Goal: Task Accomplishment & Management: Use online tool/utility

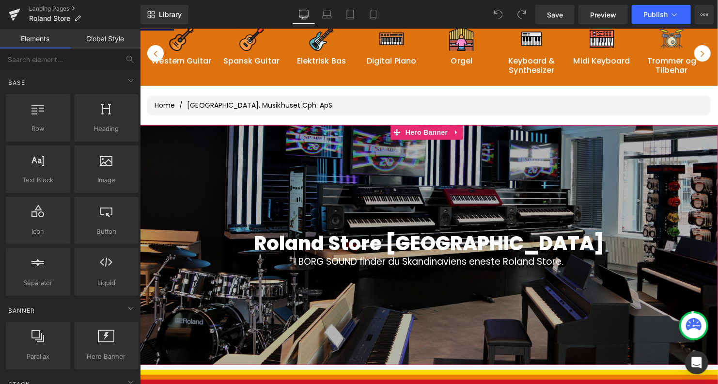
scroll to position [112, 0]
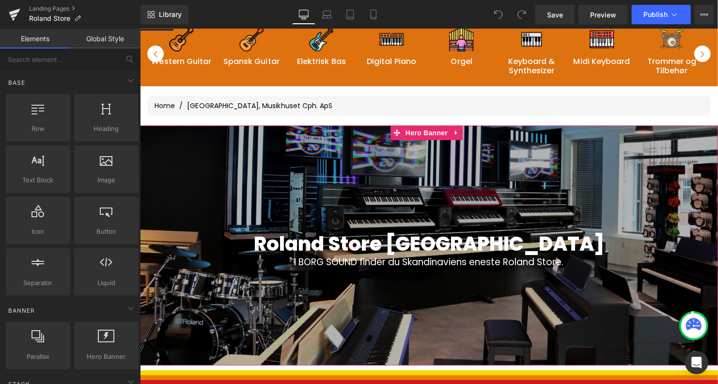
click at [422, 245] on div "Roland Store [GEOGRAPHIC_DATA] Heading" at bounding box center [428, 242] width 578 height 23
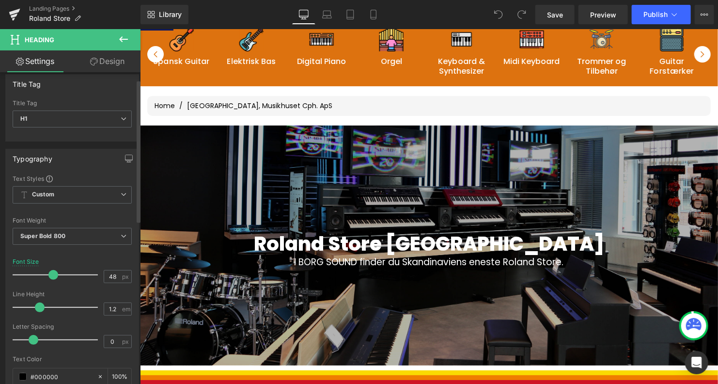
scroll to position [0, 0]
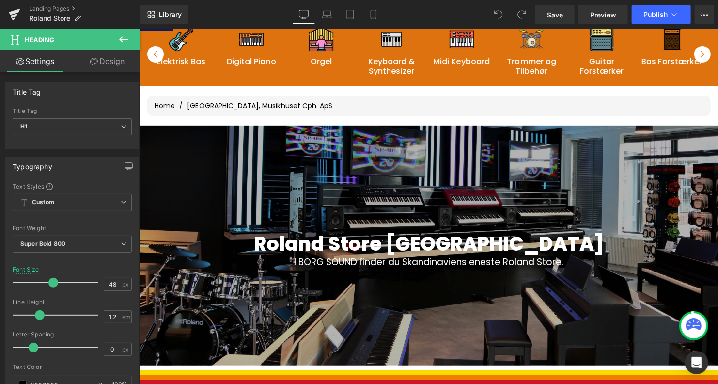
click at [124, 41] on icon at bounding box center [124, 39] width 12 height 12
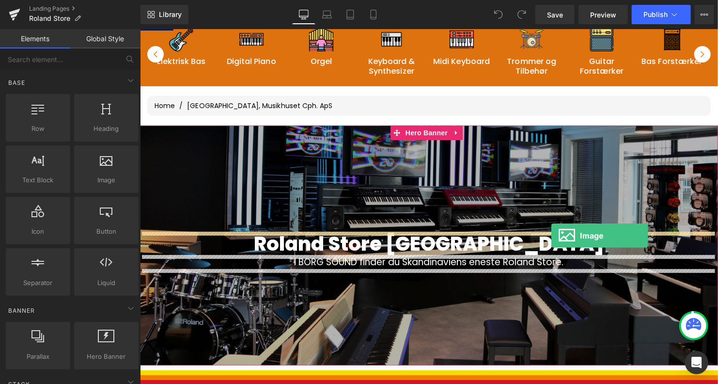
drag, startPoint x: 240, startPoint y: 198, endPoint x: 551, endPoint y: 234, distance: 312.6
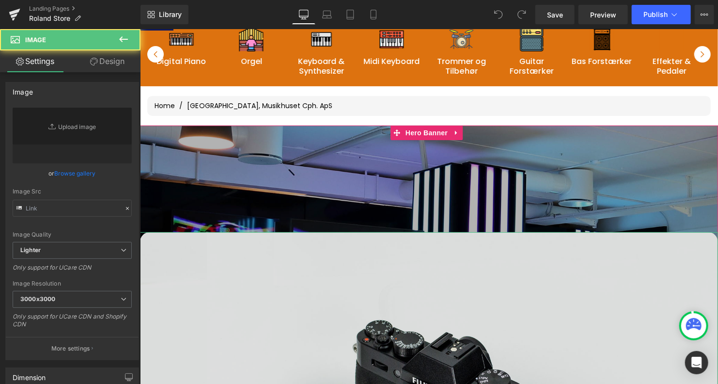
type input "//[DOMAIN_NAME][URL]"
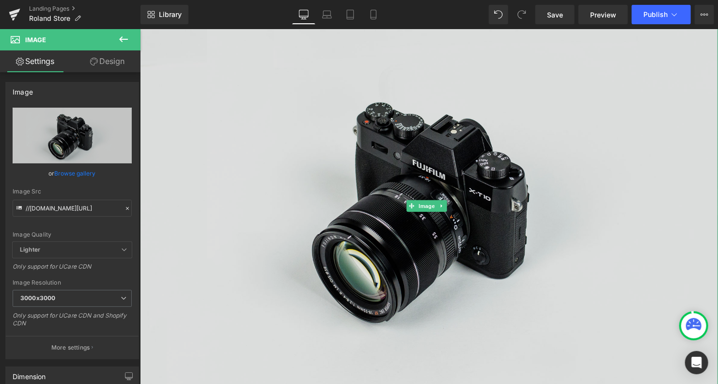
scroll to position [330, 0]
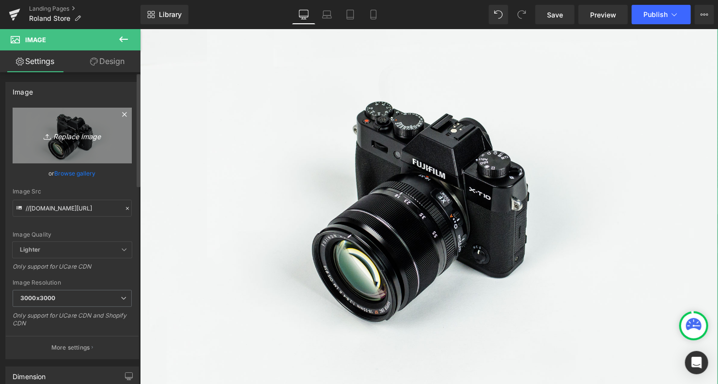
click at [81, 132] on icon "Replace Image" at bounding box center [71, 135] width 77 height 12
click at [79, 139] on icon "Replace Image" at bounding box center [71, 135] width 77 height 12
type input "C:\fakepath\LOGO Roland Store.png"
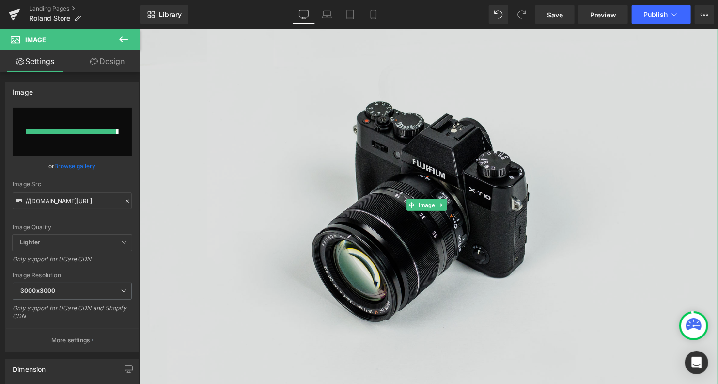
type input "[URL][DOMAIN_NAME]"
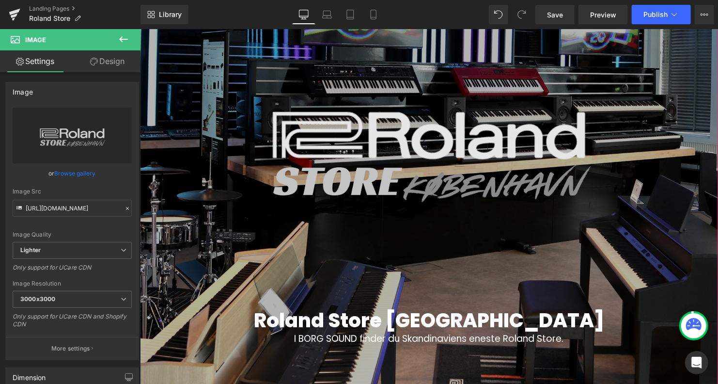
scroll to position [360, 0]
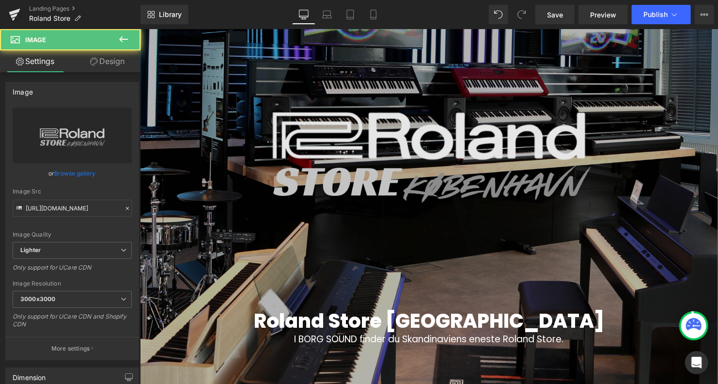
click at [400, 211] on img at bounding box center [428, 146] width 578 height 325
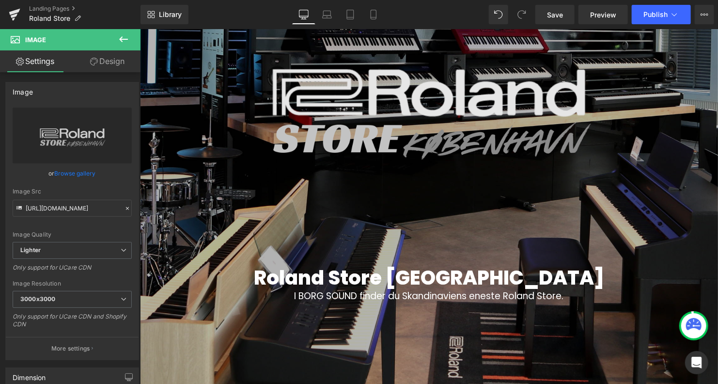
scroll to position [424, 0]
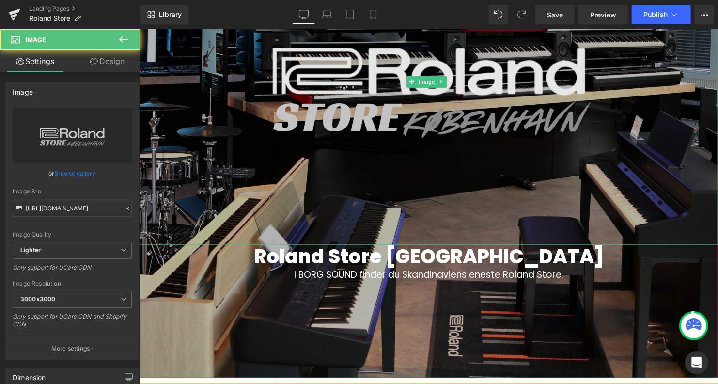
click at [442, 118] on img at bounding box center [428, 81] width 578 height 325
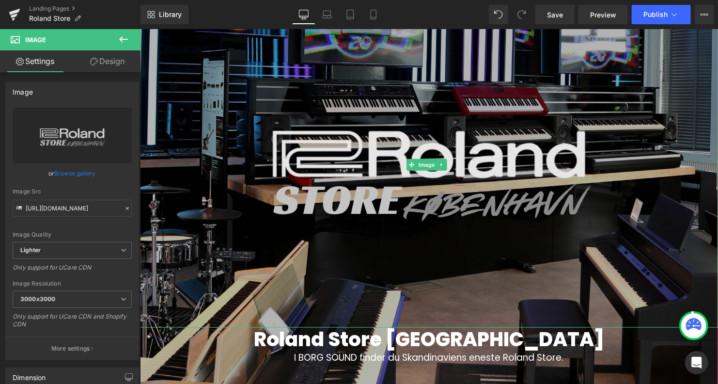
scroll to position [341, 0]
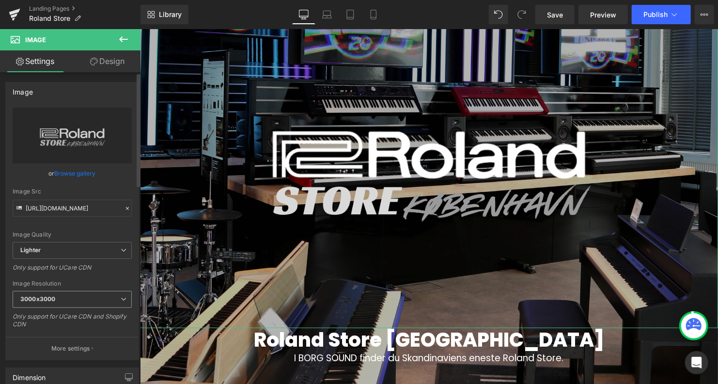
click at [61, 297] on span "3000x3000" at bounding box center [72, 299] width 119 height 17
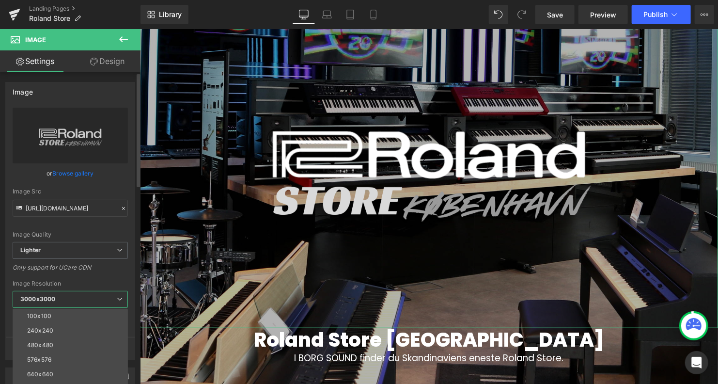
click at [82, 222] on div "Image Quality Lighter Lightest Lighter Lighter Lightest Only support for UCare …" at bounding box center [70, 175] width 115 height 134
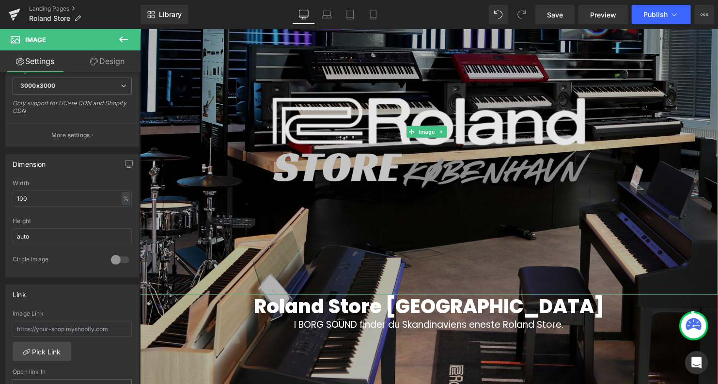
scroll to position [374, 0]
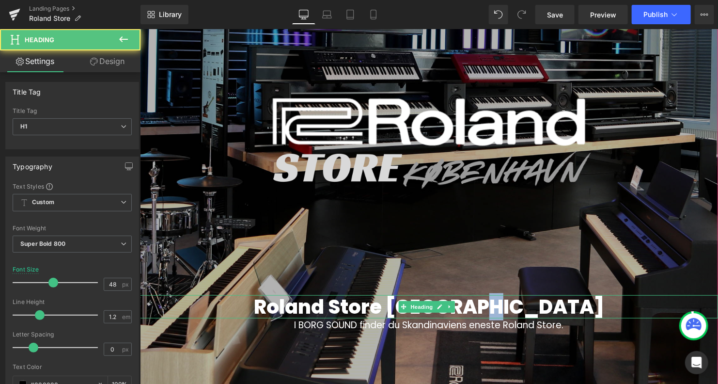
click at [539, 302] on span "Roland Store [GEOGRAPHIC_DATA]" at bounding box center [428, 306] width 350 height 27
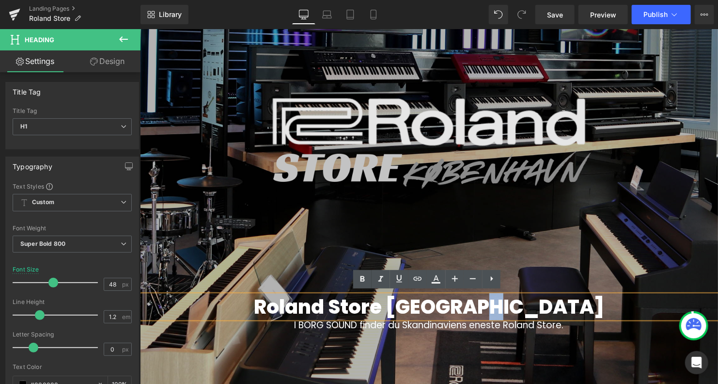
click at [598, 286] on img at bounding box center [428, 131] width 578 height 325
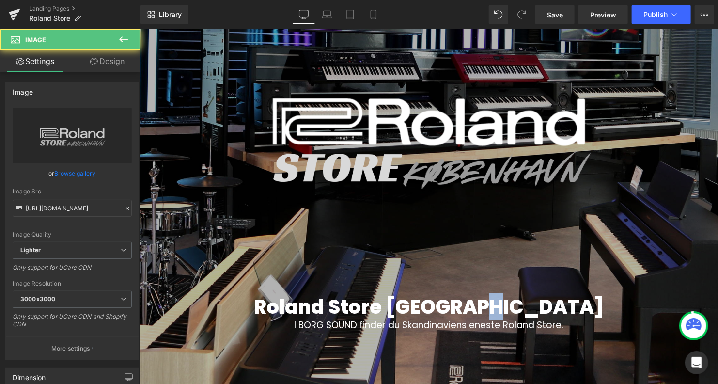
click at [581, 301] on h1 "Roland Store [GEOGRAPHIC_DATA]" at bounding box center [428, 305] width 578 height 23
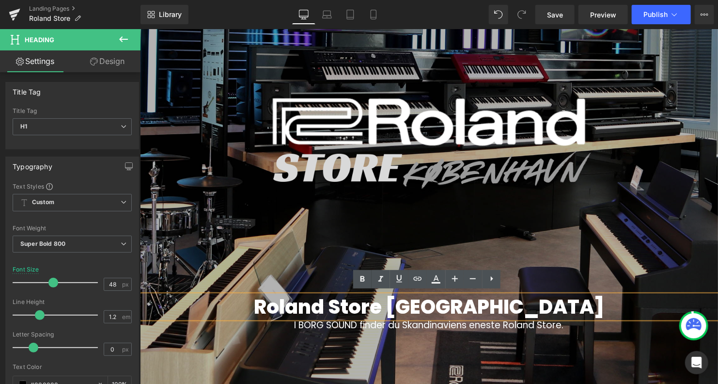
click at [624, 355] on div at bounding box center [428, 145] width 578 height 565
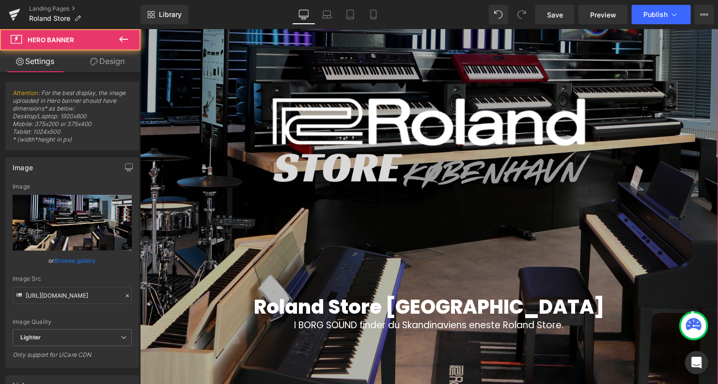
click at [576, 298] on h1 "Roland Store [GEOGRAPHIC_DATA]" at bounding box center [428, 305] width 578 height 23
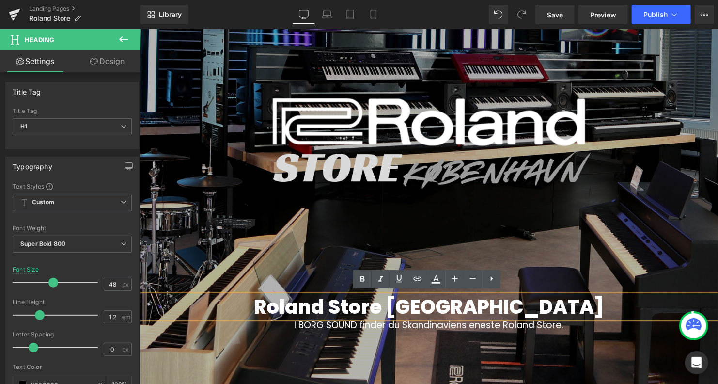
click at [601, 339] on div at bounding box center [428, 145] width 578 height 565
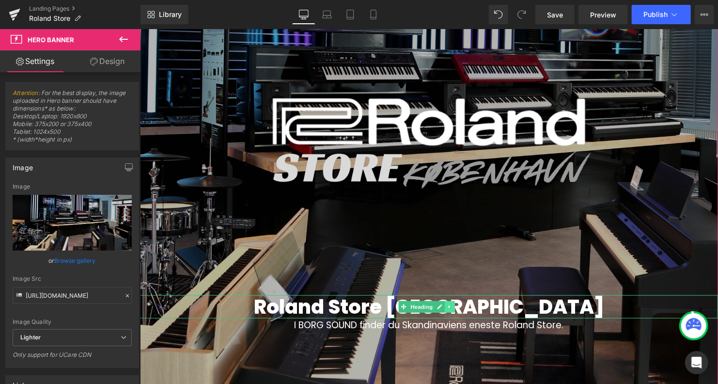
click at [449, 305] on icon at bounding box center [449, 306] width 5 height 6
click at [452, 306] on icon at bounding box center [453, 306] width 5 height 6
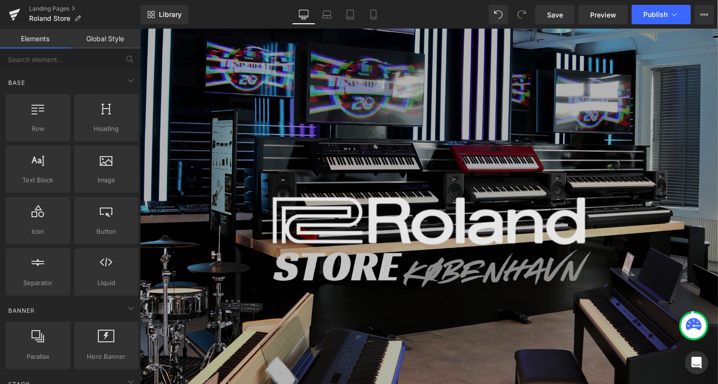
scroll to position [289, 0]
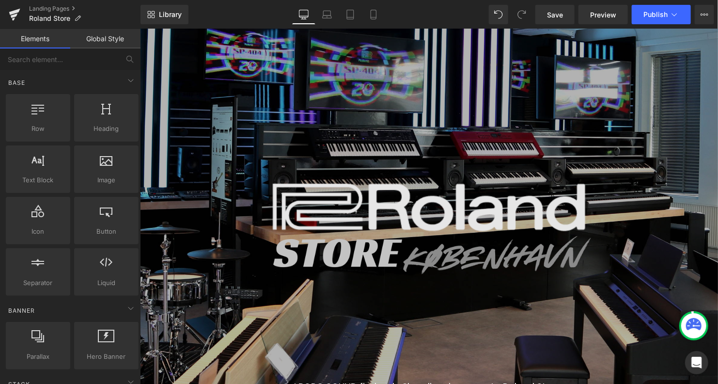
click at [428, 227] on img at bounding box center [428, 217] width 578 height 325
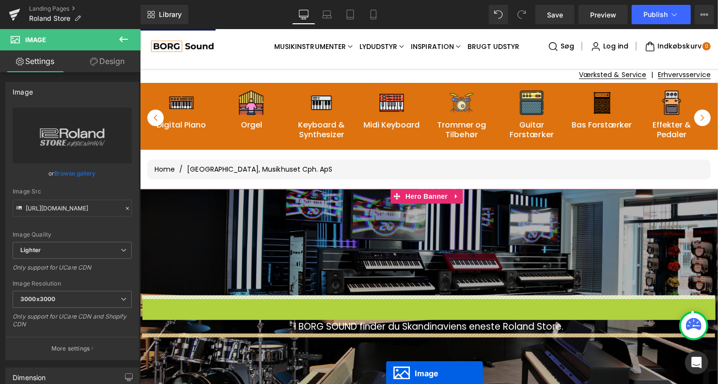
scroll to position [97, 0]
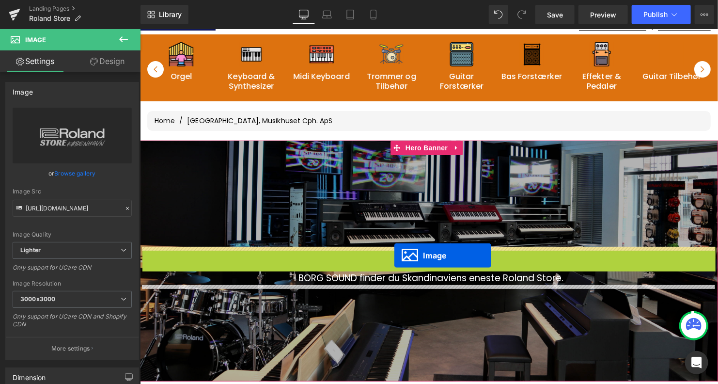
drag, startPoint x: 411, startPoint y: 214, endPoint x: 394, endPoint y: 256, distance: 45.0
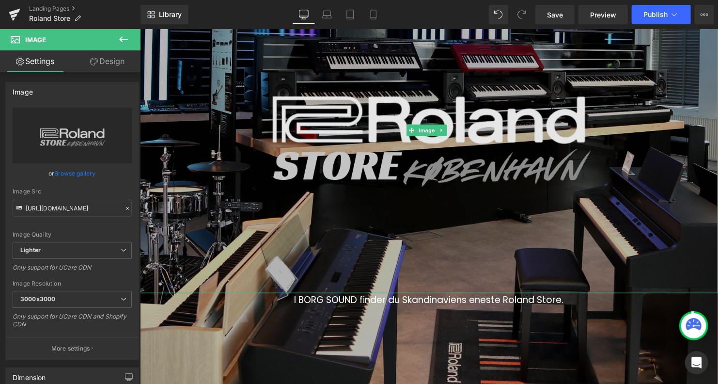
scroll to position [379, 0]
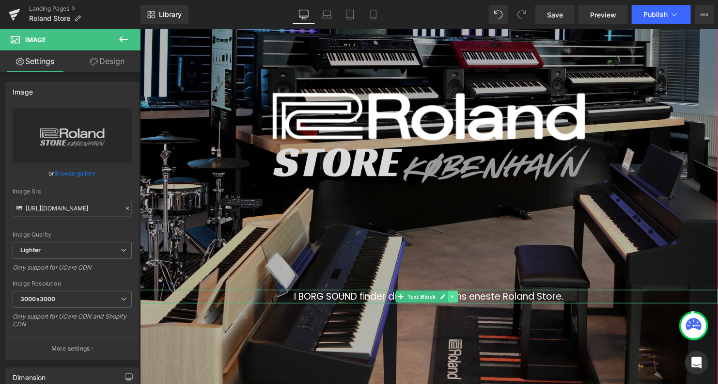
click at [452, 294] on icon at bounding box center [451, 295] width 1 height 3
click at [517, 290] on font "I BORG SOUND finder du Skandinaviens eneste Roland Store." at bounding box center [428, 295] width 269 height 13
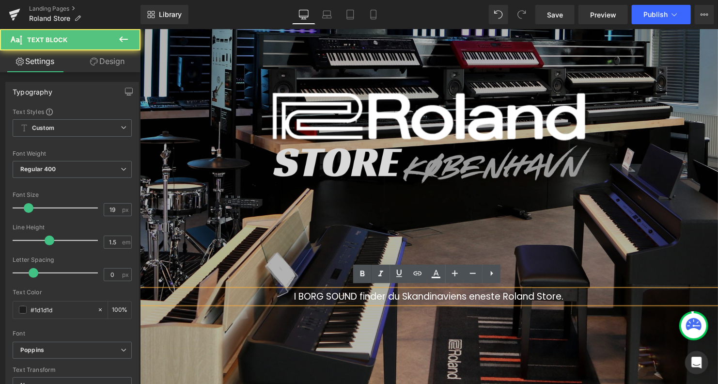
click at [546, 292] on font "I BORG SOUND finder du Skandinaviens eneste Roland Store." at bounding box center [428, 295] width 269 height 13
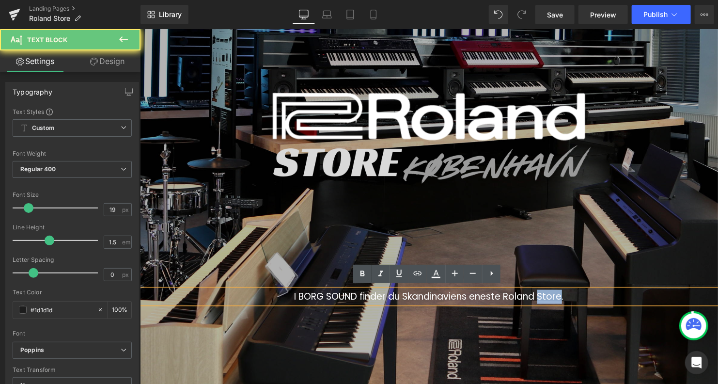
click at [546, 292] on font "I BORG SOUND finder du Skandinaviens eneste Roland Store." at bounding box center [428, 295] width 269 height 13
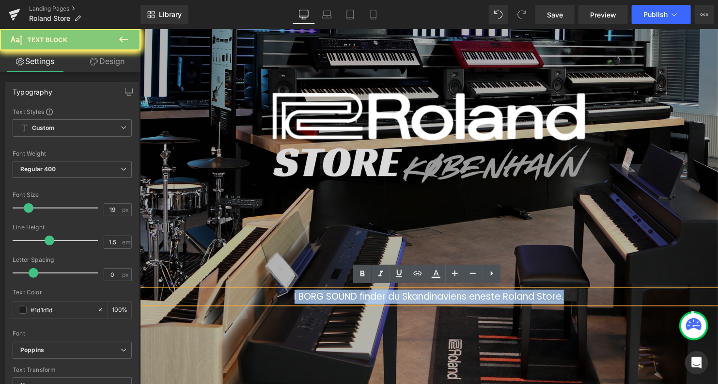
click at [546, 292] on font "I BORG SOUND finder du Skandinaviens eneste Roland Store." at bounding box center [428, 295] width 269 height 13
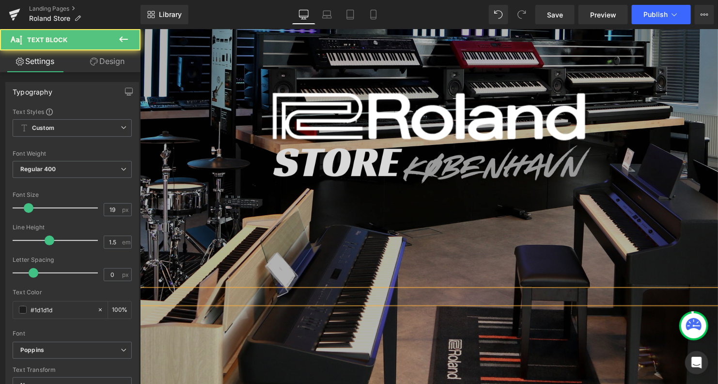
click at [534, 292] on p at bounding box center [428, 296] width 578 height 14
click at [522, 340] on div at bounding box center [428, 129] width 578 height 542
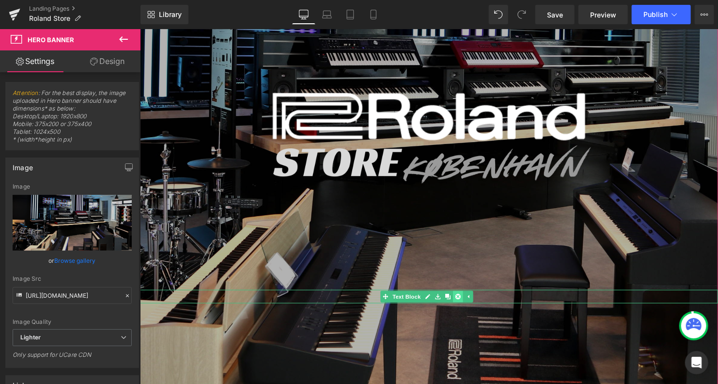
click at [459, 293] on icon at bounding box center [456, 295] width 5 height 5
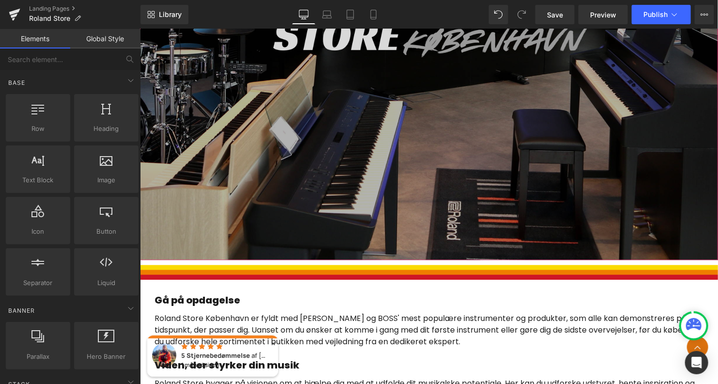
scroll to position [518, 0]
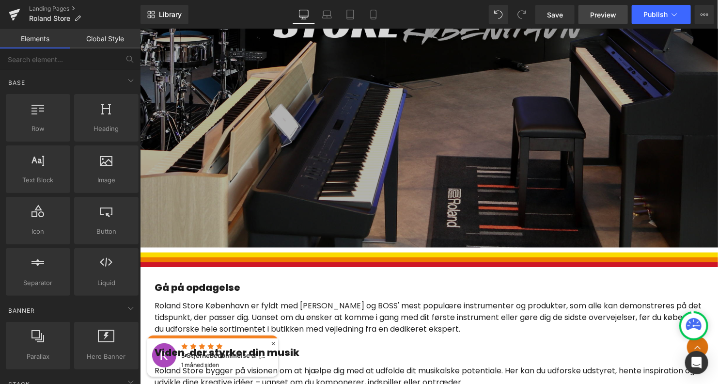
click at [602, 14] on span "Preview" at bounding box center [603, 15] width 26 height 10
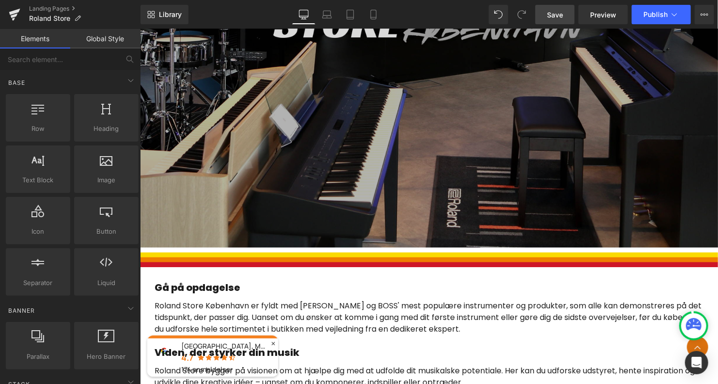
click at [546, 14] on link "Save" at bounding box center [554, 14] width 39 height 19
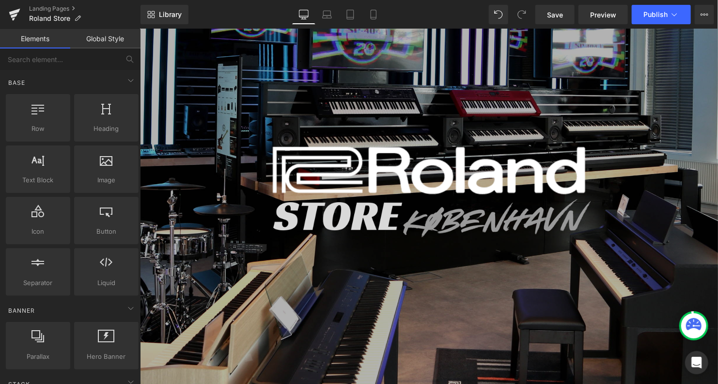
scroll to position [322, 0]
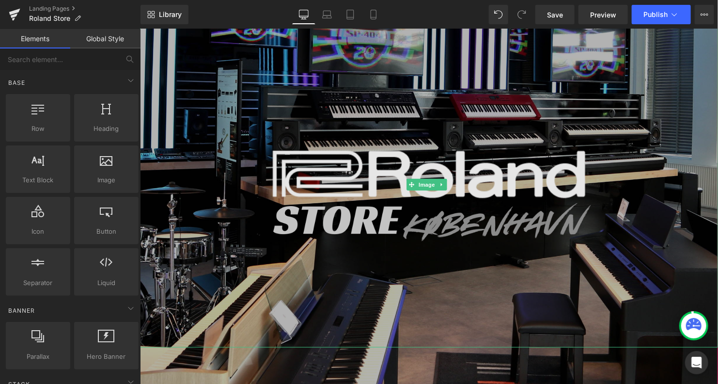
click at [415, 223] on img at bounding box center [428, 184] width 578 height 325
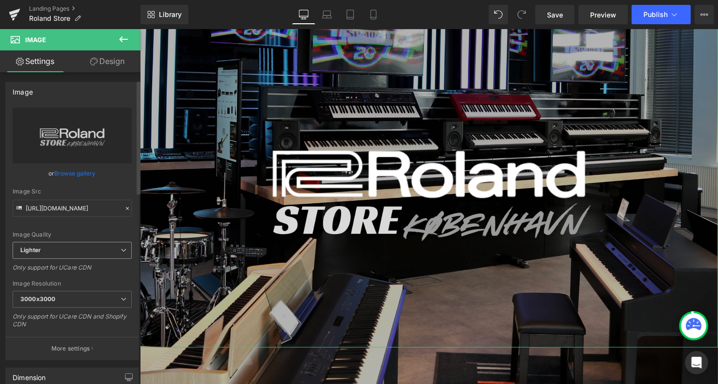
scroll to position [71, 0]
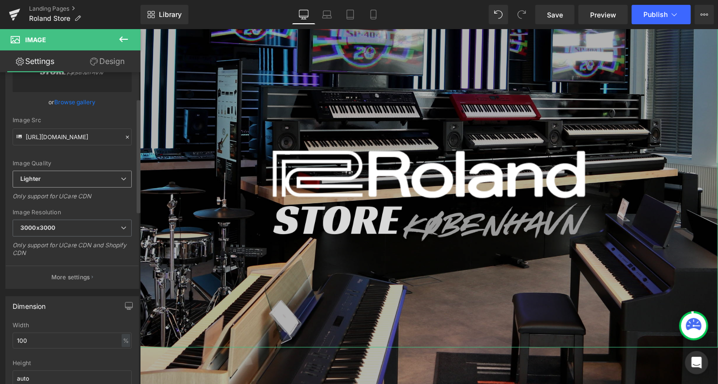
click at [97, 182] on span "Lighter" at bounding box center [72, 178] width 119 height 17
click at [60, 208] on li "Lightest" at bounding box center [70, 210] width 115 height 15
click at [92, 177] on span "Lightest" at bounding box center [72, 178] width 119 height 17
click at [58, 198] on li "Lighter" at bounding box center [70, 196] width 115 height 15
type input "[URL][DOMAIN_NAME]"
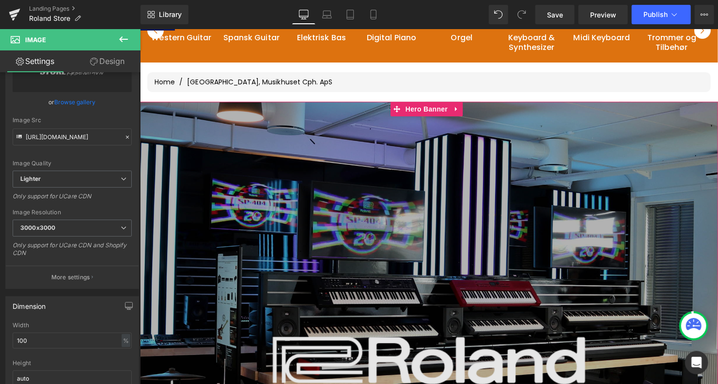
scroll to position [132, 0]
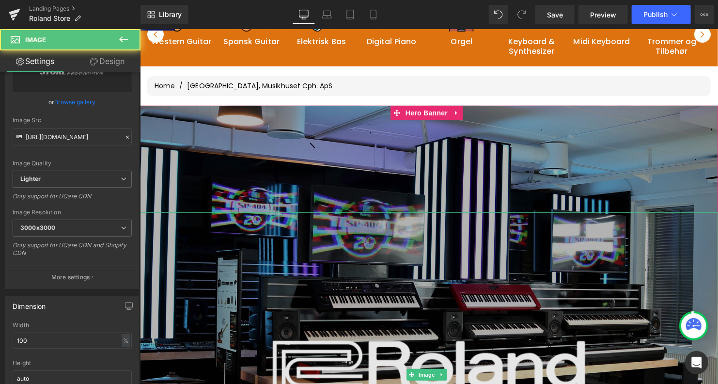
click at [331, 247] on img at bounding box center [428, 374] width 578 height 325
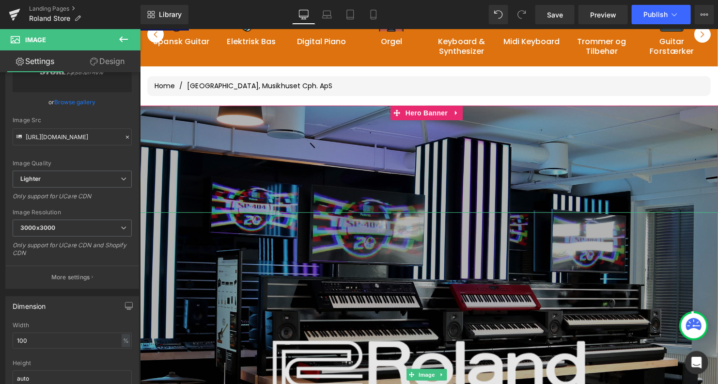
scroll to position [230, 0]
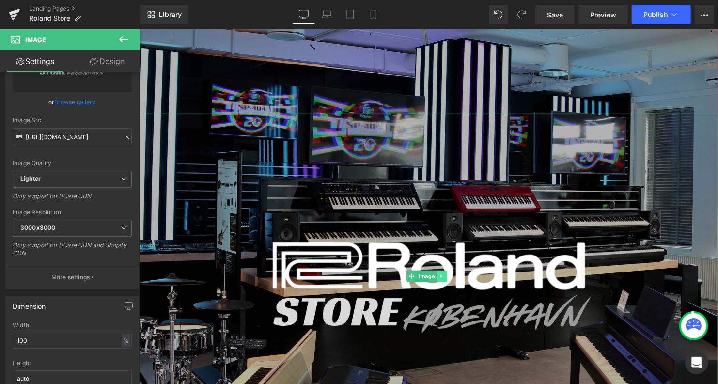
click at [441, 273] on icon at bounding box center [440, 276] width 5 height 6
click at [446, 274] on icon at bounding box center [446, 275] width 5 height 5
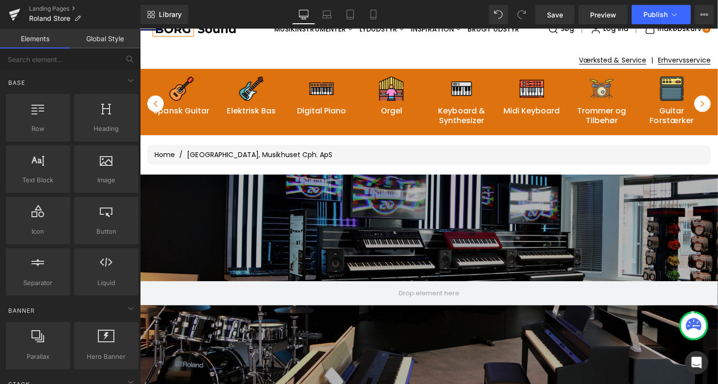
scroll to position [75, 0]
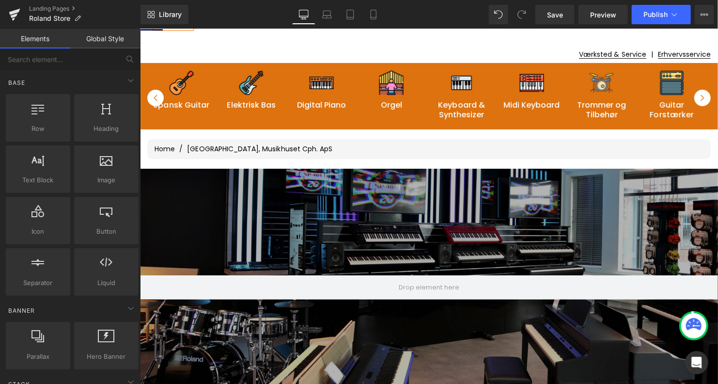
click at [432, 194] on div at bounding box center [428, 281] width 578 height 227
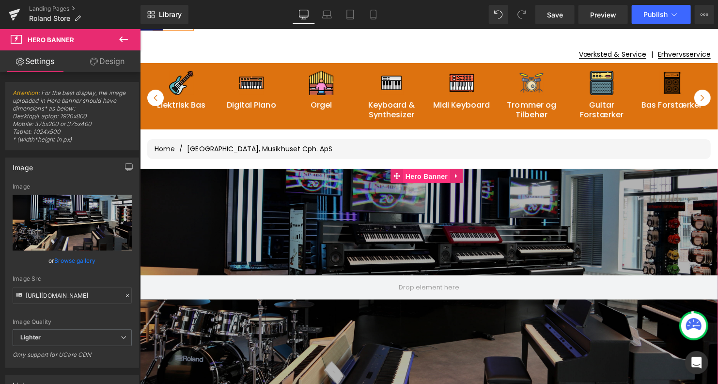
click at [425, 174] on span "Hero Banner" at bounding box center [425, 176] width 47 height 15
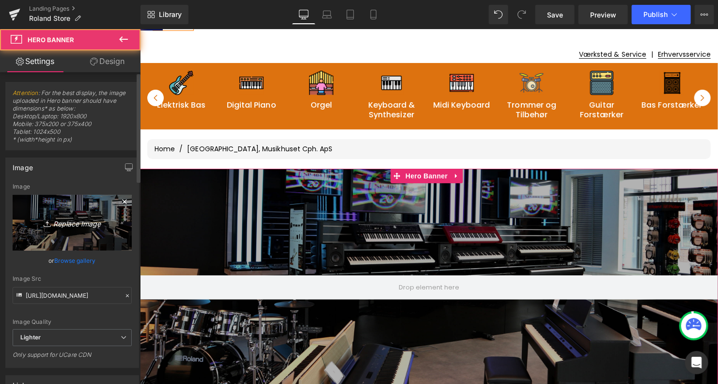
click at [76, 225] on icon "Replace Image" at bounding box center [71, 222] width 77 height 12
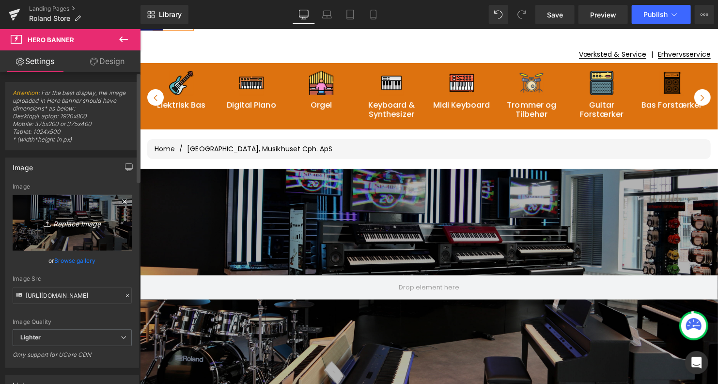
type input "C:\fakepath\BANNER ROLAND.png"
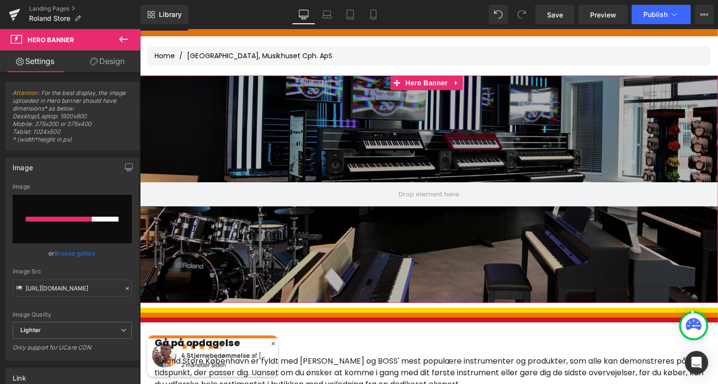
scroll to position [165, 0]
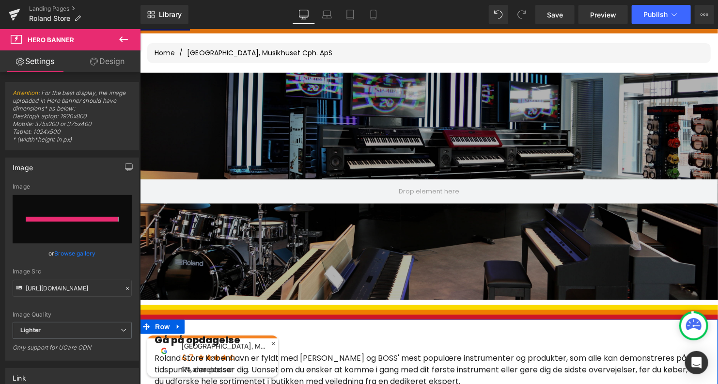
type input "[URL][DOMAIN_NAME]"
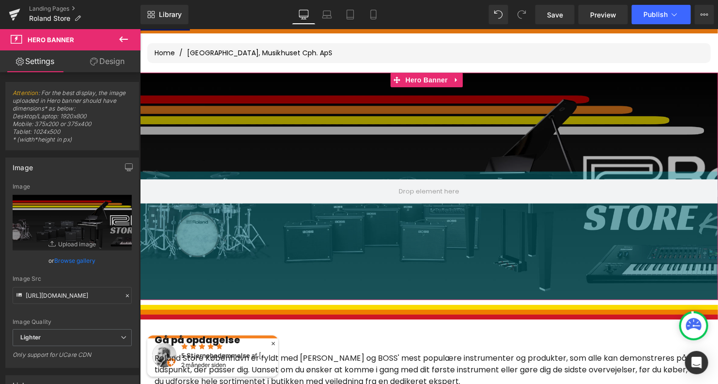
drag, startPoint x: 387, startPoint y: 293, endPoint x: 384, endPoint y: 324, distance: 31.2
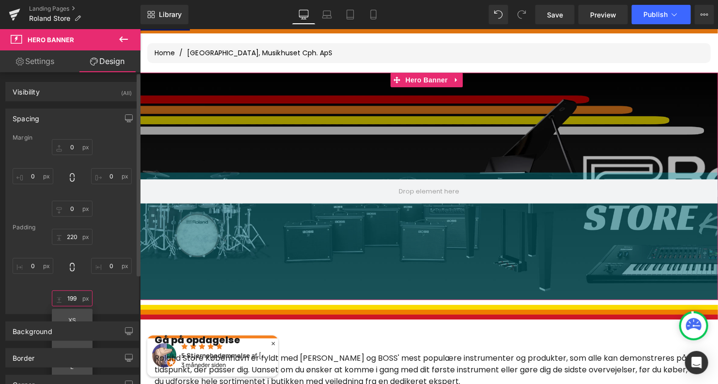
click at [74, 299] on input "199" at bounding box center [72, 298] width 41 height 16
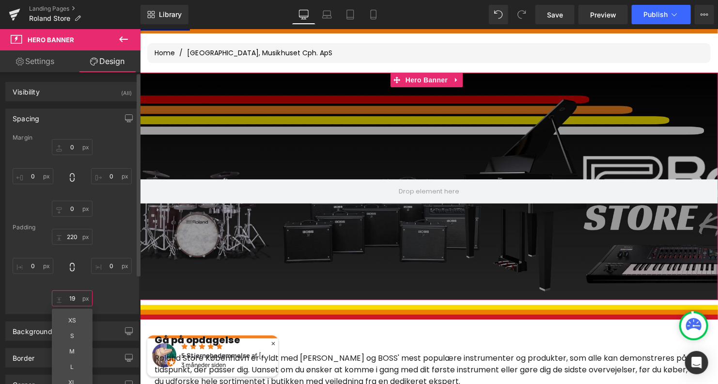
type input "1"
type input "220"
click at [113, 297] on div "220px 220 0px 0 220 220 0px 0" at bounding box center [72, 267] width 119 height 77
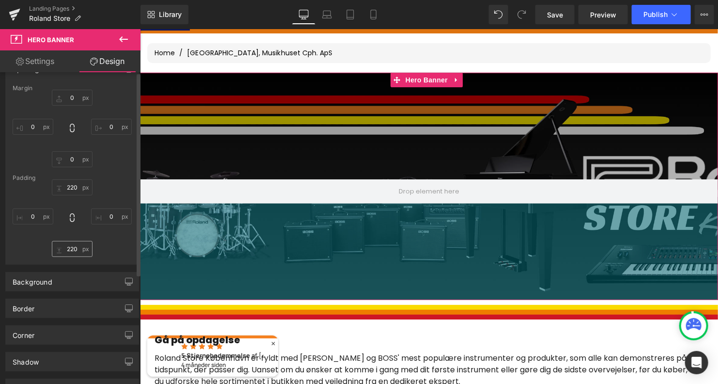
scroll to position [0, 0]
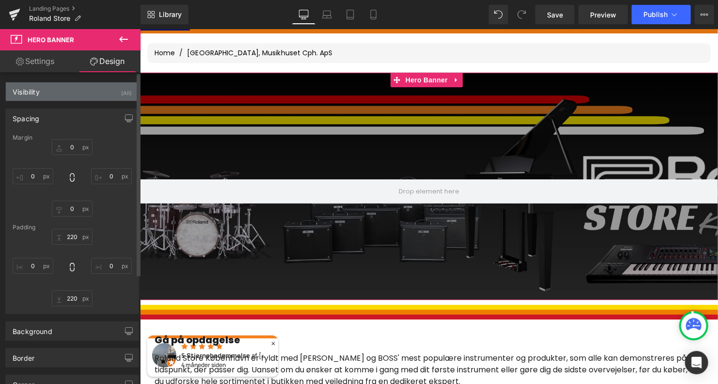
click at [70, 92] on div "Visibility (All)" at bounding box center [72, 91] width 133 height 18
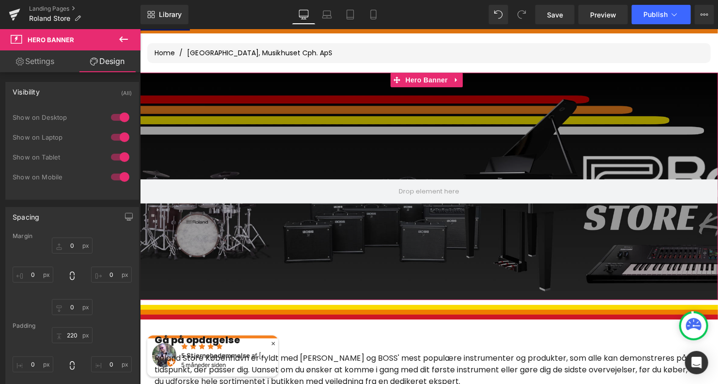
click at [46, 62] on link "Settings" at bounding box center [35, 61] width 70 height 22
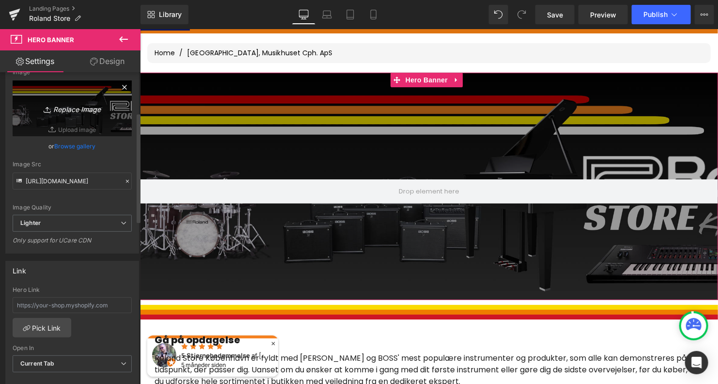
scroll to position [114, 0]
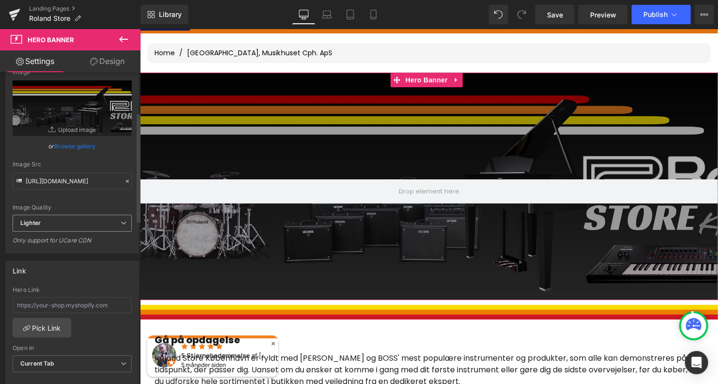
click at [69, 221] on span "Lighter" at bounding box center [72, 223] width 119 height 17
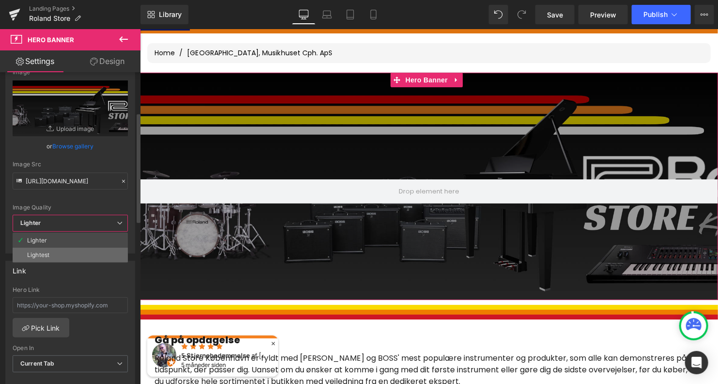
click at [57, 251] on li "Lightest" at bounding box center [70, 254] width 115 height 15
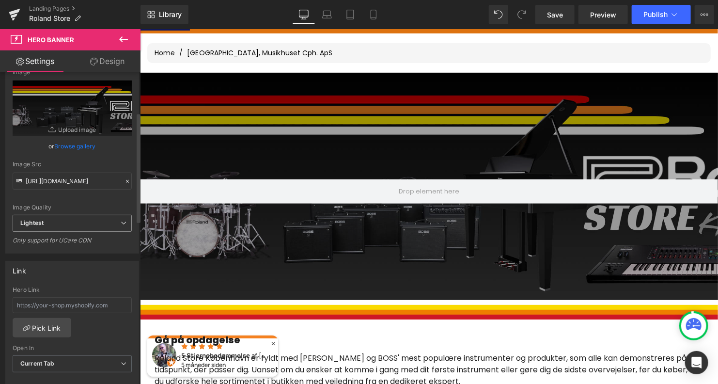
click at [69, 222] on span "Lightest" at bounding box center [72, 223] width 119 height 17
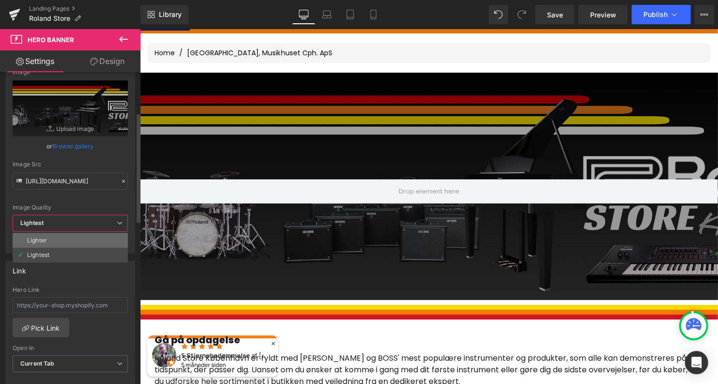
click at [54, 243] on li "Lighter" at bounding box center [70, 240] width 115 height 15
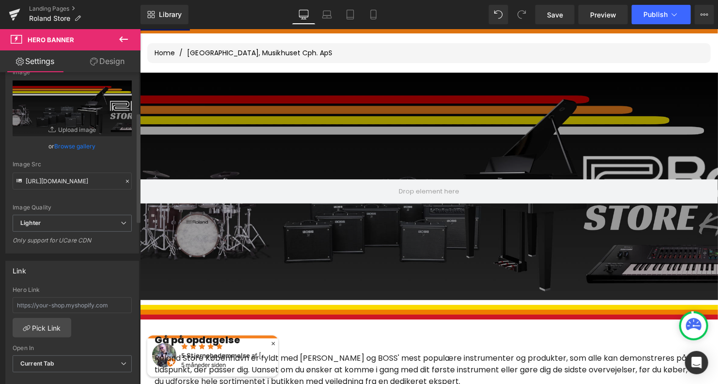
type input "[URL][DOMAIN_NAME]"
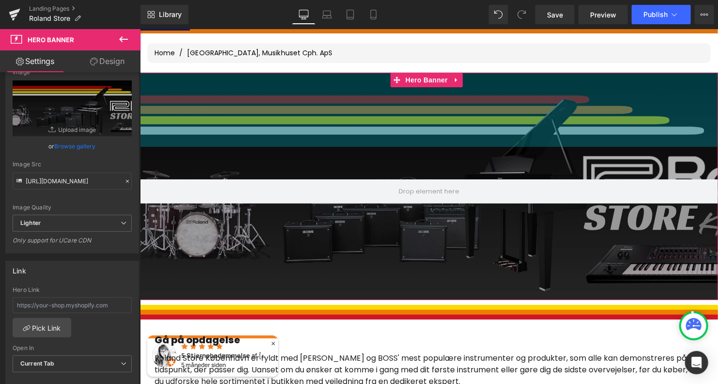
drag, startPoint x: 498, startPoint y: 92, endPoint x: 495, endPoint y: 60, distance: 31.6
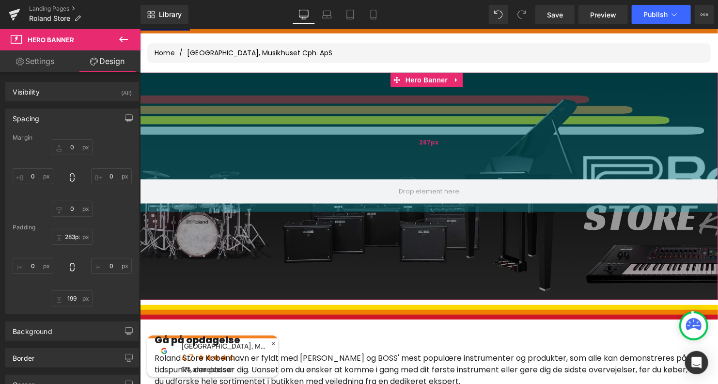
drag, startPoint x: 401, startPoint y: 115, endPoint x: 400, endPoint y: 146, distance: 31.0
click at [400, 146] on div "287px" at bounding box center [428, 141] width 578 height 139
type input "284px"
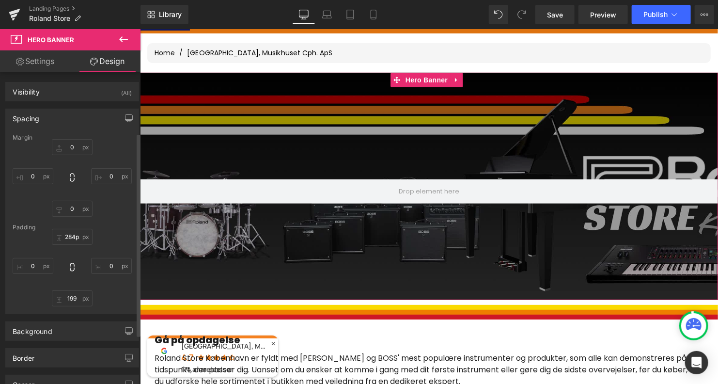
scroll to position [168, 0]
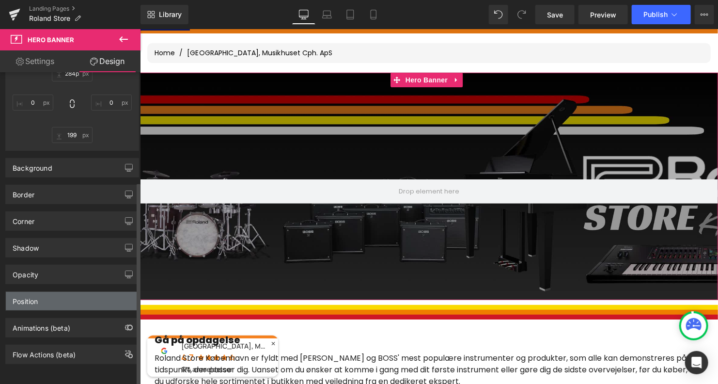
click at [54, 298] on div "Position" at bounding box center [72, 301] width 133 height 18
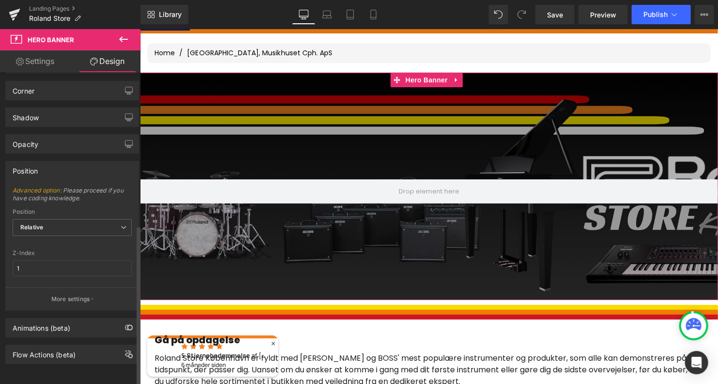
scroll to position [297, 0]
click at [80, 223] on span "Relative" at bounding box center [72, 227] width 119 height 17
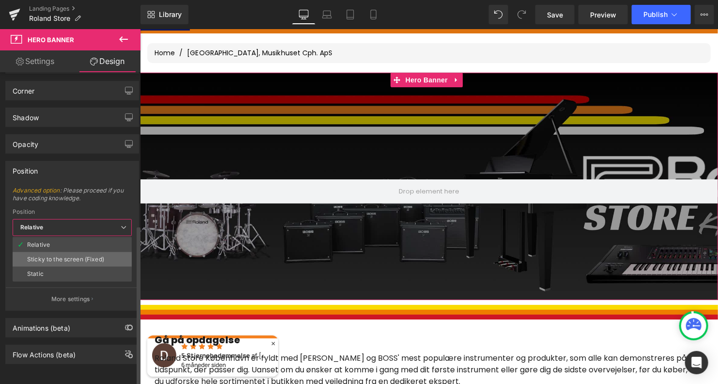
click at [74, 256] on div "Sticky to the screen (Fixed)" at bounding box center [65, 259] width 77 height 7
type input "99"
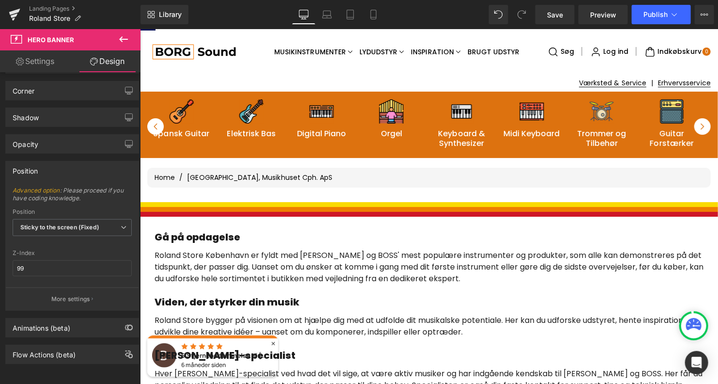
scroll to position [46, 0]
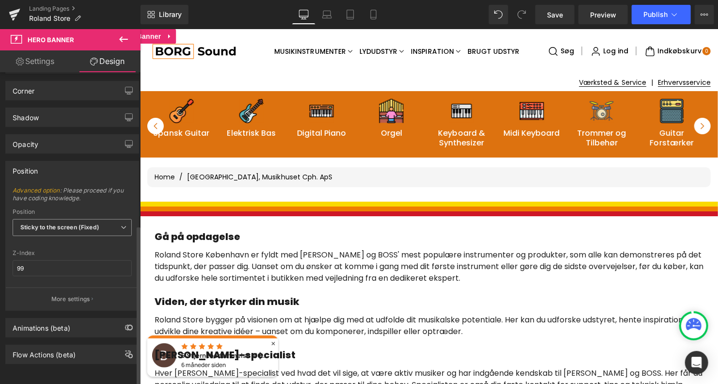
click at [71, 223] on b "Sticky to the screen (Fixed)" at bounding box center [59, 226] width 79 height 7
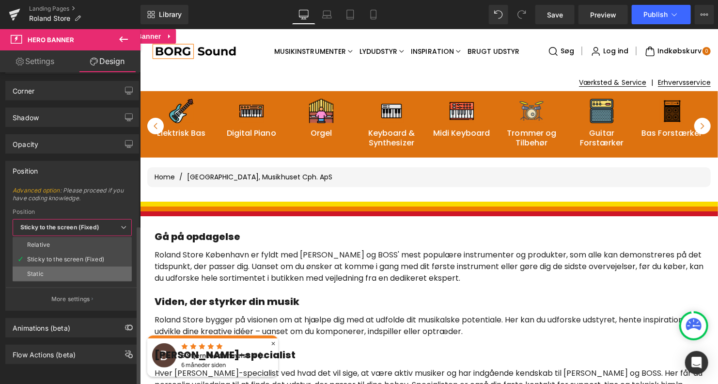
click at [60, 270] on li "Static" at bounding box center [72, 273] width 119 height 15
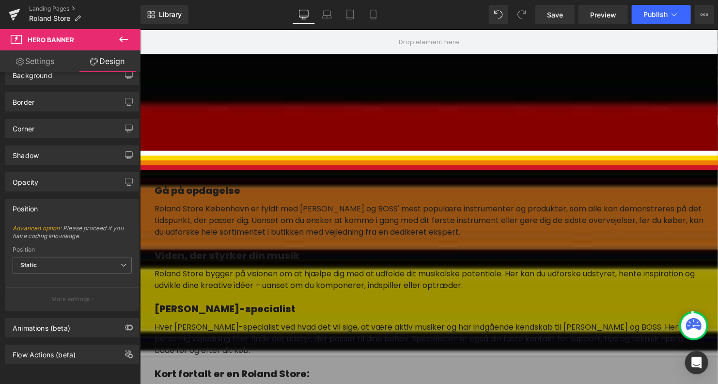
scroll to position [313, 0]
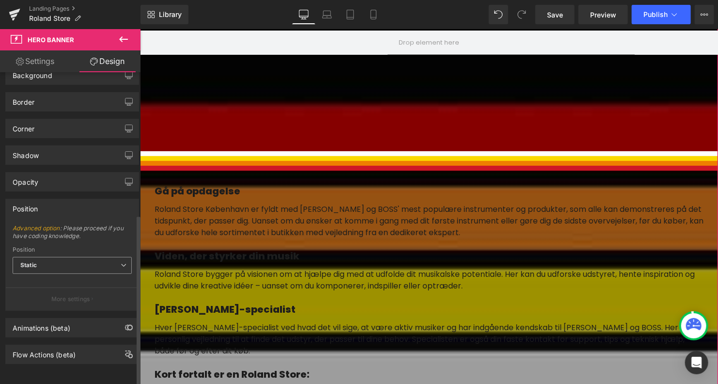
click at [62, 259] on span "Static" at bounding box center [72, 265] width 119 height 17
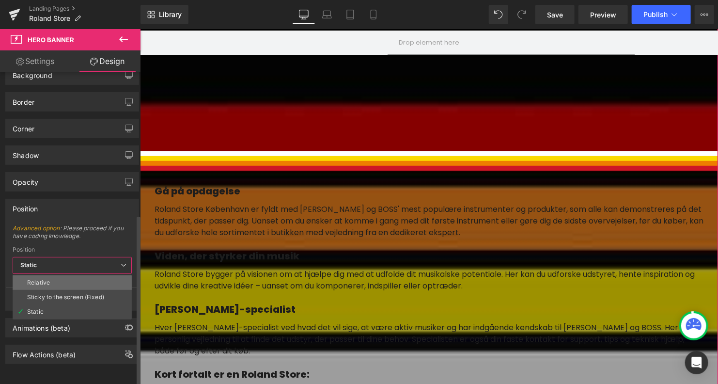
click at [61, 280] on li "Relative" at bounding box center [72, 282] width 119 height 15
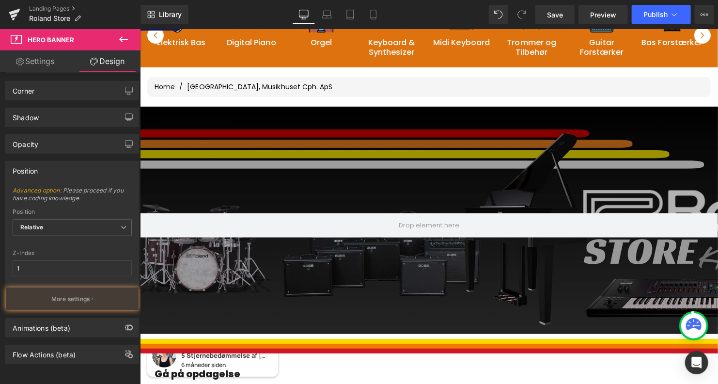
scroll to position [120, 0]
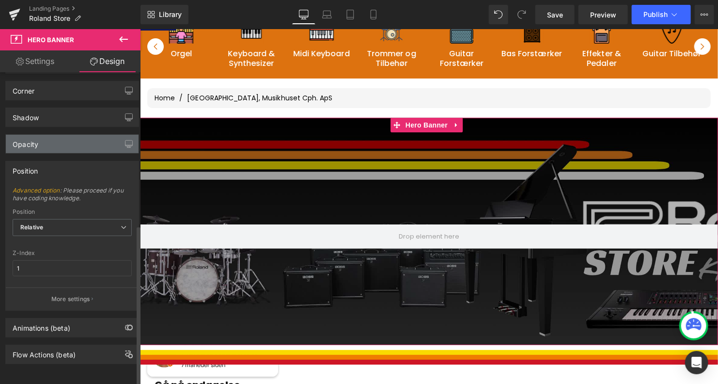
click at [75, 142] on div "Opacity" at bounding box center [72, 144] width 133 height 18
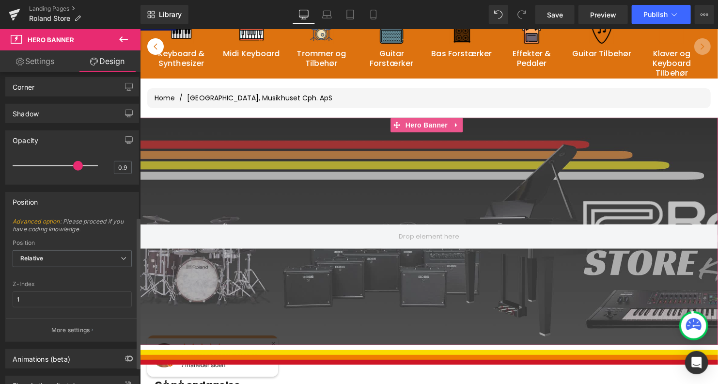
type input "1"
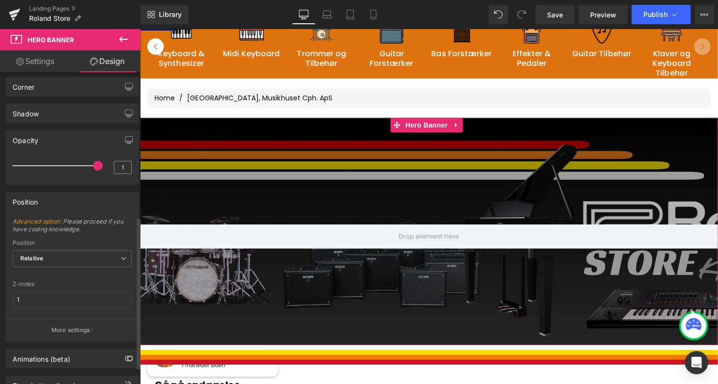
drag, startPoint x: 90, startPoint y: 163, endPoint x: 121, endPoint y: 161, distance: 31.1
click at [121, 161] on div "1" at bounding box center [72, 169] width 119 height 26
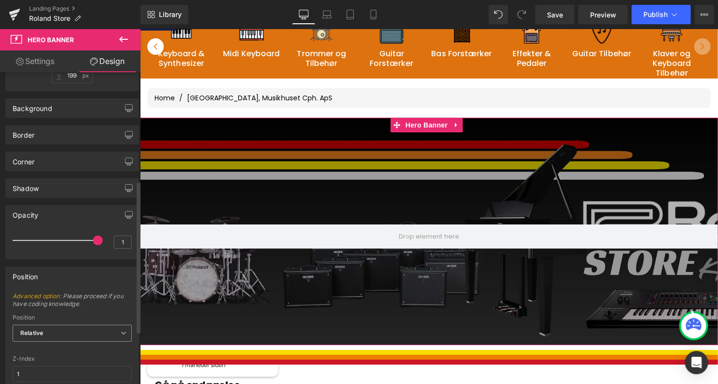
scroll to position [222, 0]
click at [57, 159] on div "Corner" at bounding box center [72, 162] width 133 height 18
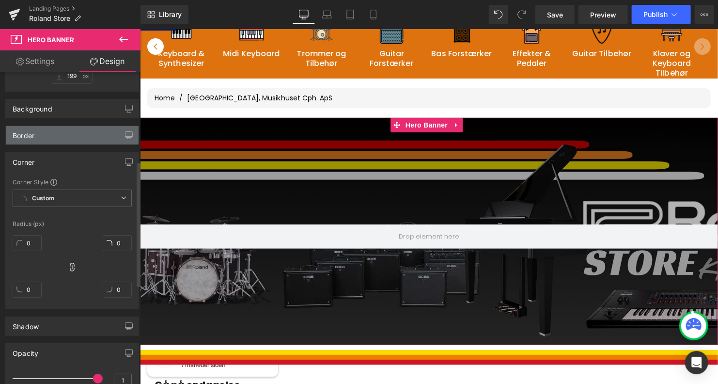
click at [54, 137] on div "Border" at bounding box center [72, 135] width 133 height 18
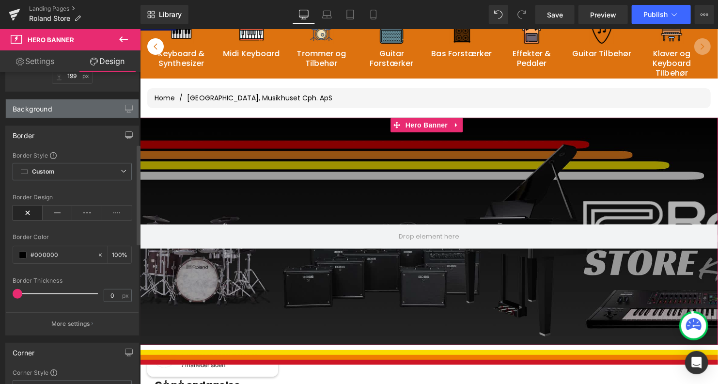
click at [67, 115] on div "Background" at bounding box center [72, 108] width 133 height 18
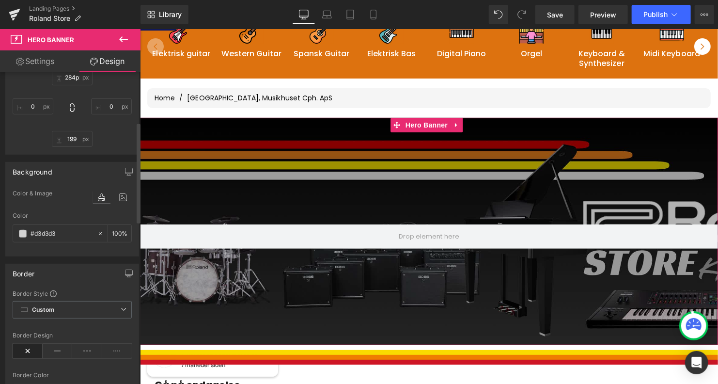
scroll to position [0, 0]
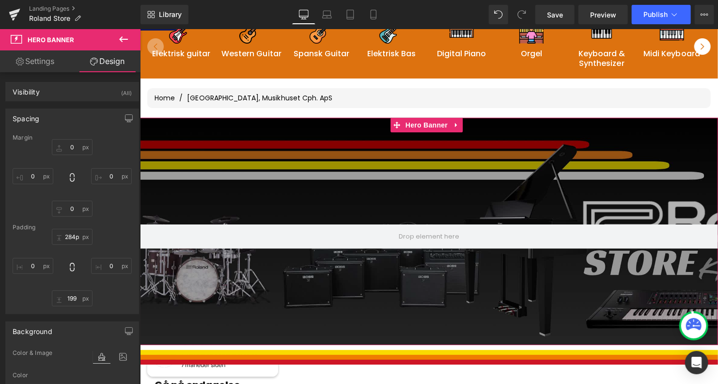
click at [46, 57] on link "Settings" at bounding box center [35, 61] width 70 height 22
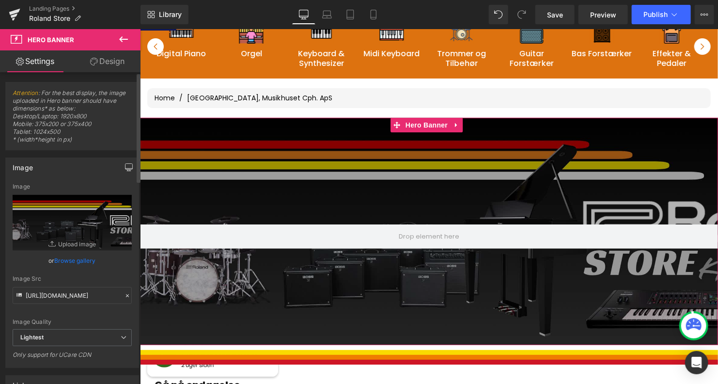
click at [125, 169] on icon "button" at bounding box center [129, 167] width 8 height 8
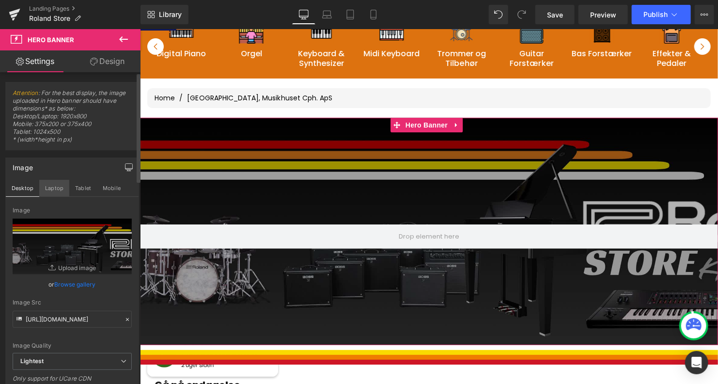
click at [50, 188] on button "Laptop" at bounding box center [54, 188] width 30 height 16
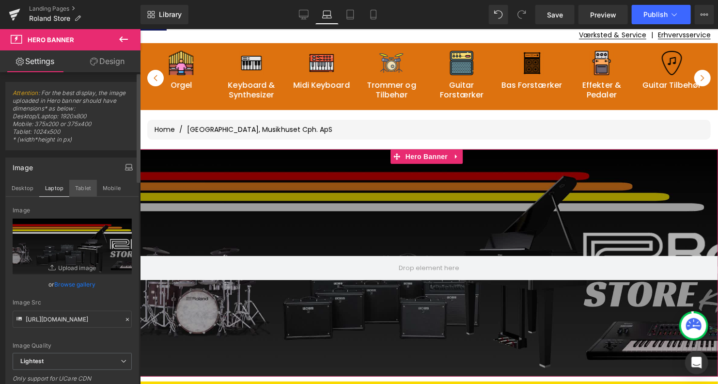
click at [75, 185] on button "Tablet" at bounding box center [83, 188] width 28 height 16
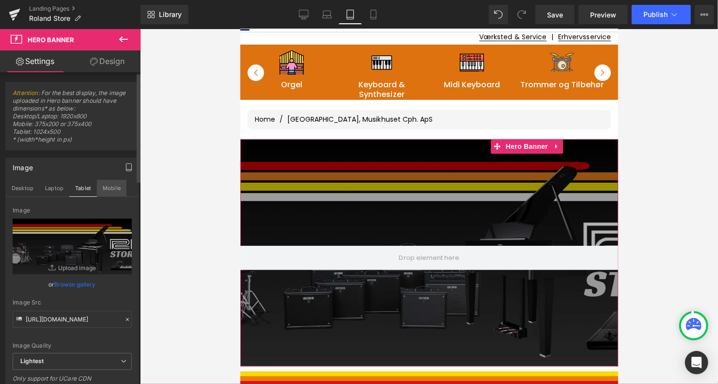
click at [107, 186] on button "Mobile" at bounding box center [112, 188] width 30 height 16
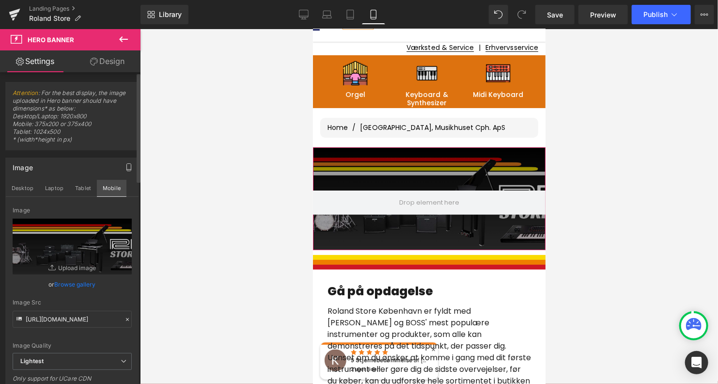
scroll to position [60, 0]
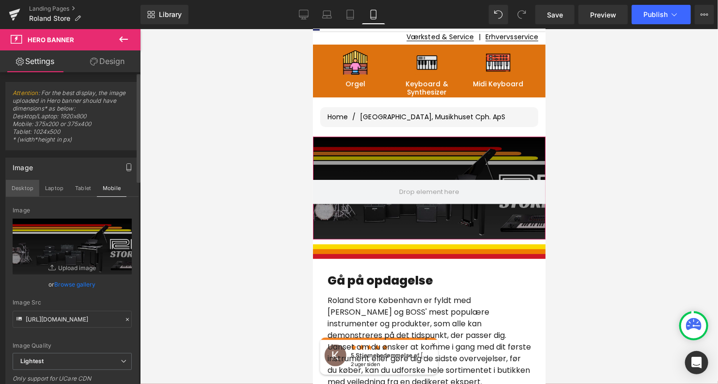
click at [15, 188] on button "Desktop" at bounding box center [22, 188] width 33 height 16
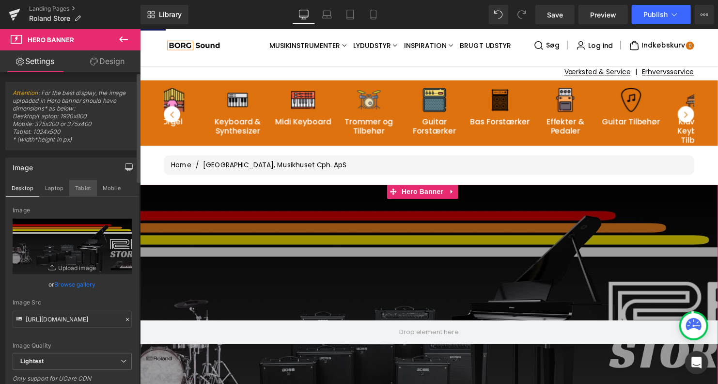
scroll to position [85, 0]
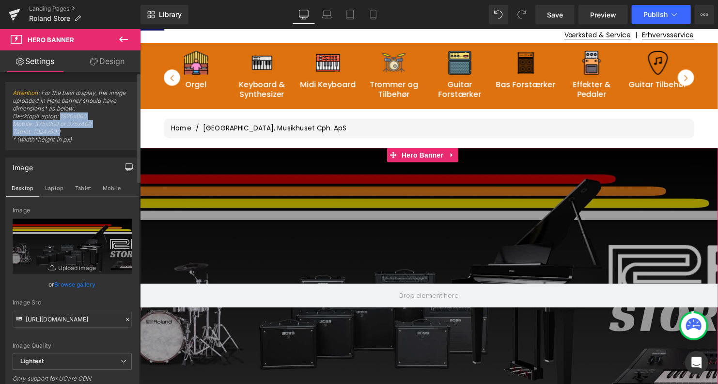
drag, startPoint x: 60, startPoint y: 131, endPoint x: 61, endPoint y: 116, distance: 14.6
click at [61, 116] on span "Attention : For the best display, the image uploaded in Hero banner should have…" at bounding box center [72, 119] width 119 height 61
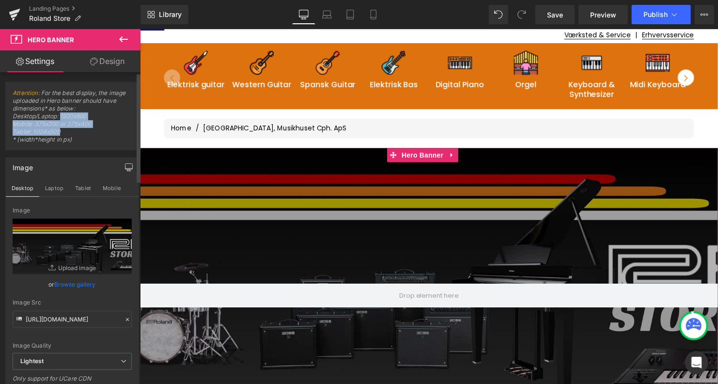
click at [86, 126] on span "Attention : For the best display, the image uploaded in Hero banner should have…" at bounding box center [72, 119] width 119 height 61
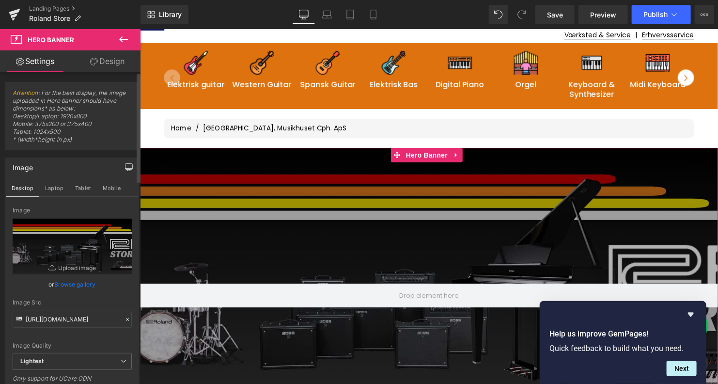
click at [63, 124] on span "Attention : For the best display, the image uploaded in Hero banner should have…" at bounding box center [72, 119] width 119 height 61
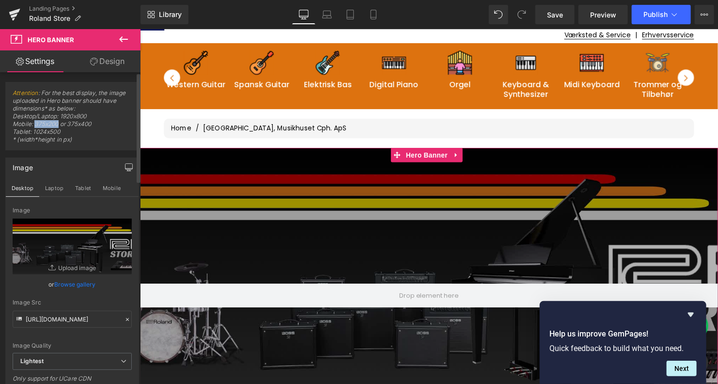
drag, startPoint x: 59, startPoint y: 123, endPoint x: 36, endPoint y: 123, distance: 23.2
click at [36, 123] on span "Attention : For the best display, the image uploaded in Hero banner should have…" at bounding box center [72, 119] width 119 height 61
click at [106, 184] on button "Mobile" at bounding box center [112, 188] width 30 height 16
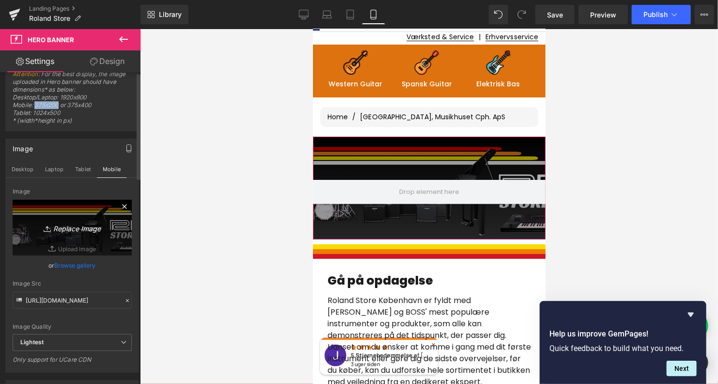
scroll to position [0, 0]
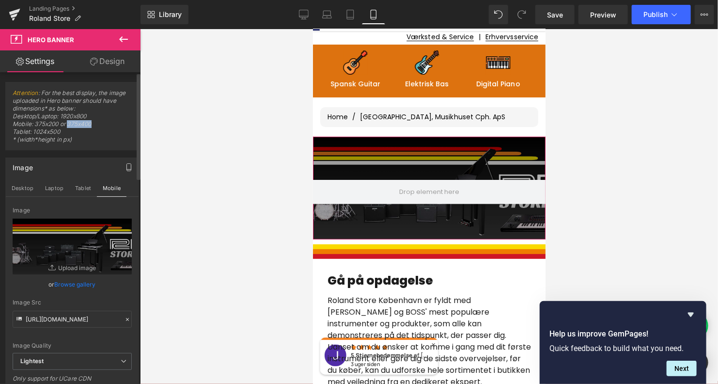
drag, startPoint x: 92, startPoint y: 123, endPoint x: 69, endPoint y: 123, distance: 22.3
click at [69, 123] on span "Attention : For the best display, the image uploaded in Hero banner should have…" at bounding box center [72, 119] width 119 height 61
copy span "375x400"
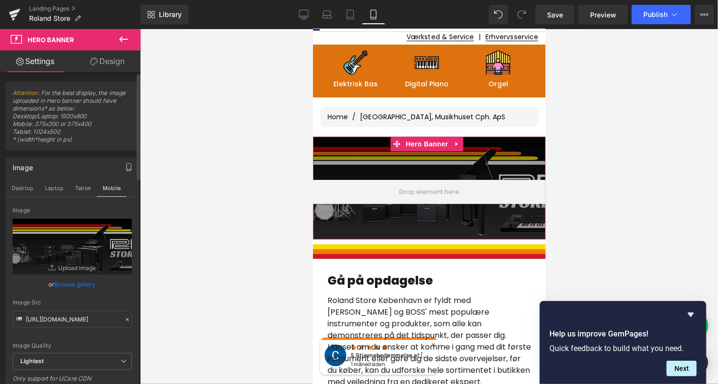
click at [62, 132] on span "Attention : For the best display, the image uploaded in Hero banner should have…" at bounding box center [72, 119] width 119 height 61
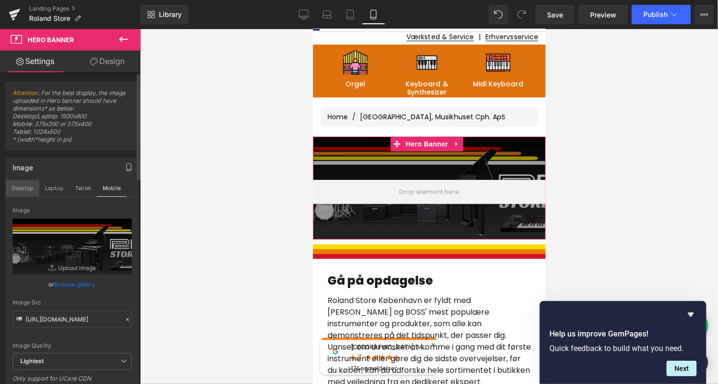
click at [20, 186] on button "Desktop" at bounding box center [22, 188] width 33 height 16
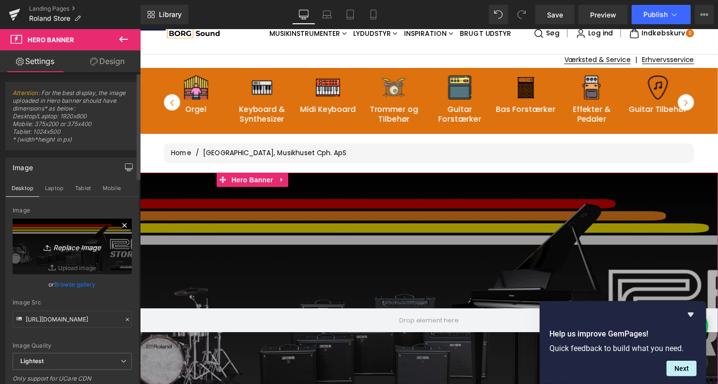
scroll to position [85, 0]
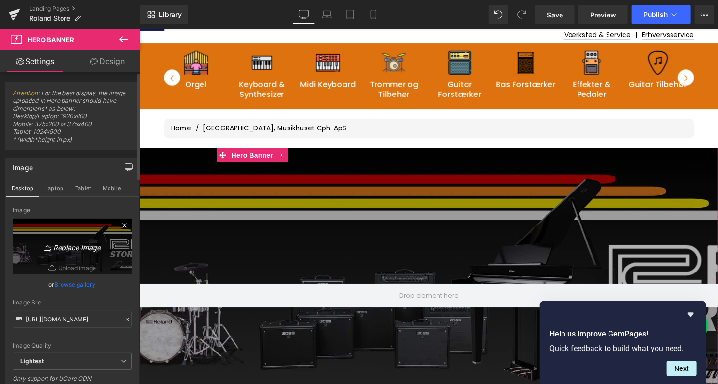
click at [62, 245] on icon "Replace Image" at bounding box center [71, 246] width 77 height 12
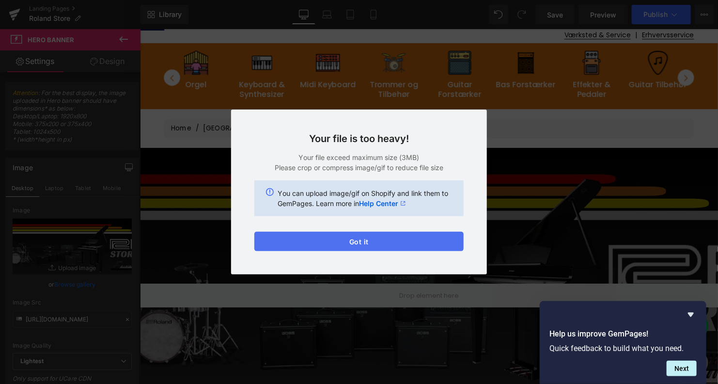
click at [370, 239] on button "Got it" at bounding box center [358, 240] width 209 height 19
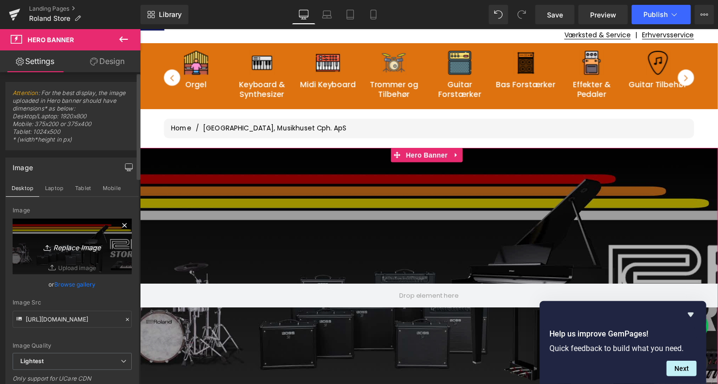
click at [85, 245] on icon "Replace Image" at bounding box center [71, 246] width 77 height 12
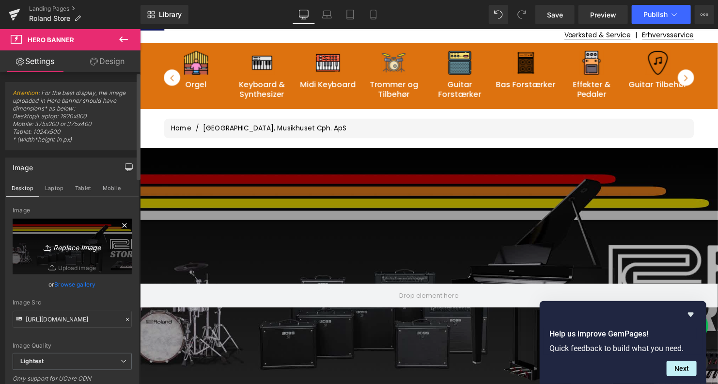
type input "C:\fakepath\Roland Banner Desktop (1).png"
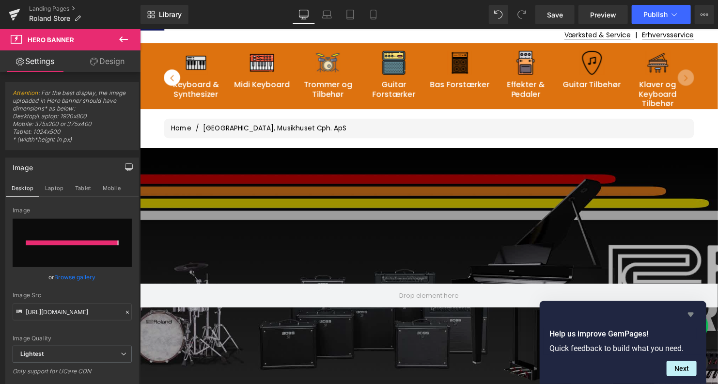
click at [689, 311] on icon "Hide survey" at bounding box center [691, 315] width 12 height 12
type input "[URL][DOMAIN_NAME]"
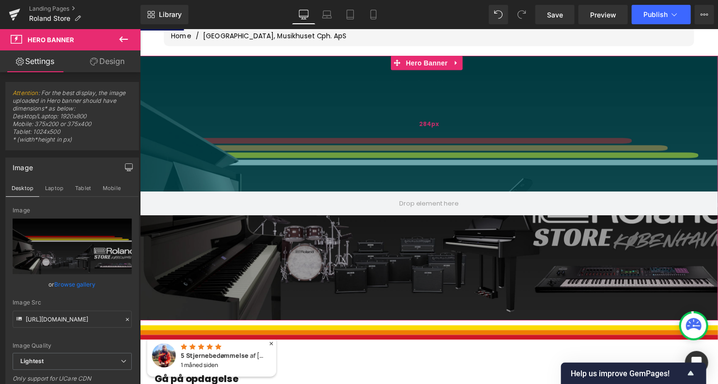
scroll to position [151, 0]
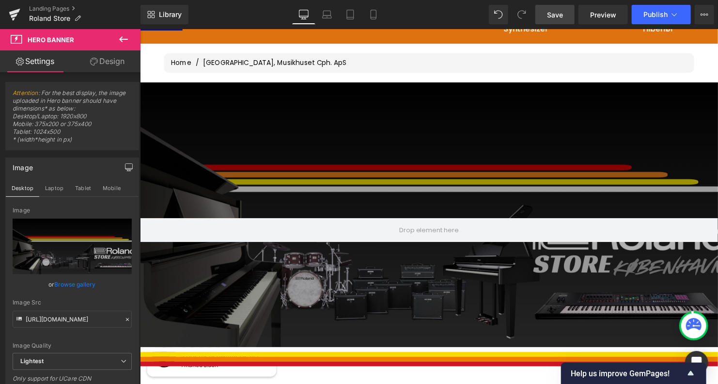
click at [558, 8] on link "Save" at bounding box center [554, 14] width 39 height 19
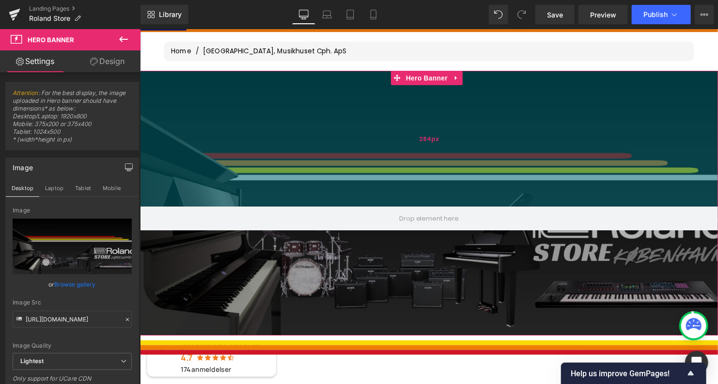
scroll to position [166, 0]
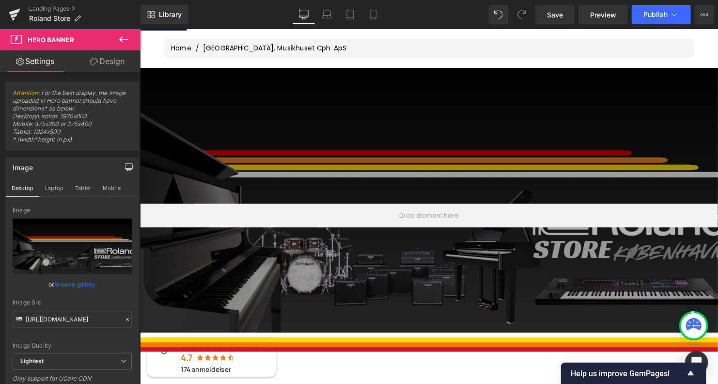
click at [123, 37] on icon at bounding box center [124, 39] width 12 height 12
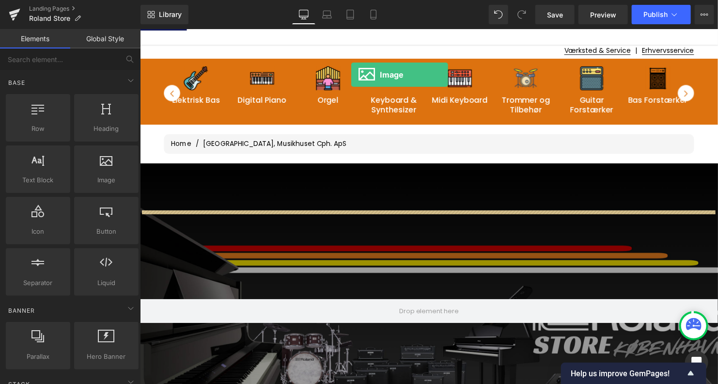
scroll to position [21, 0]
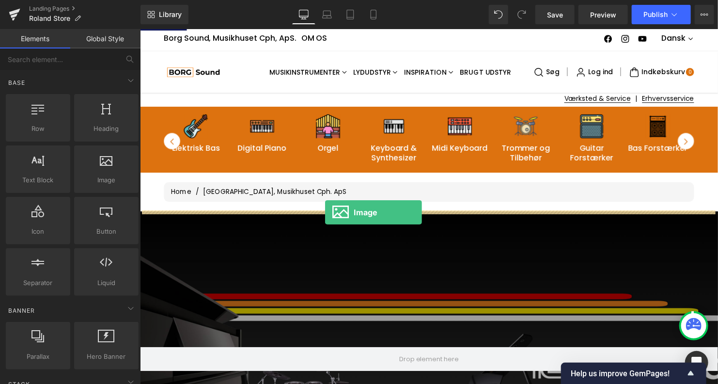
drag, startPoint x: 229, startPoint y: 205, endPoint x: 326, endPoint y: 214, distance: 98.2
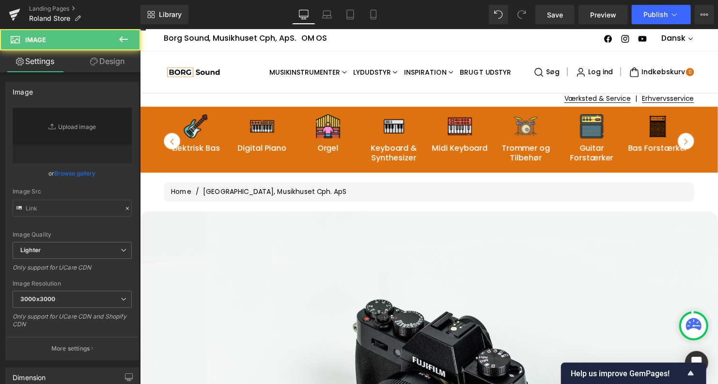
type input "//[DOMAIN_NAME][URL]"
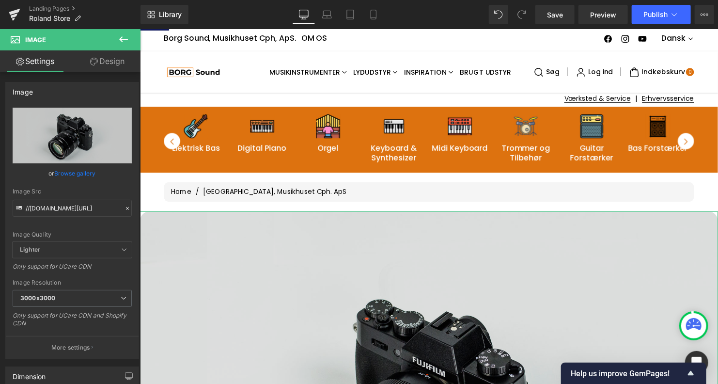
scroll to position [123, 0]
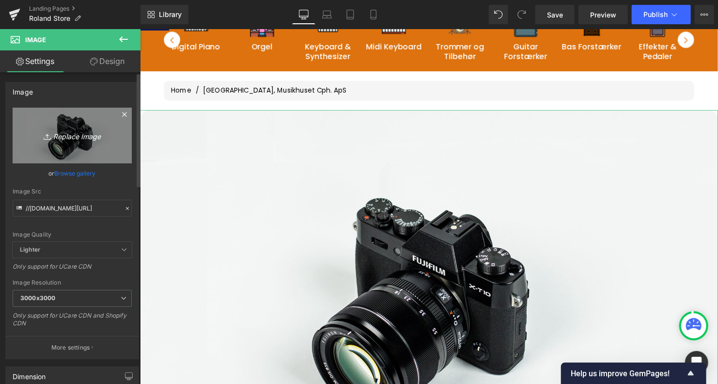
click at [76, 135] on icon "Replace Image" at bounding box center [71, 135] width 77 height 12
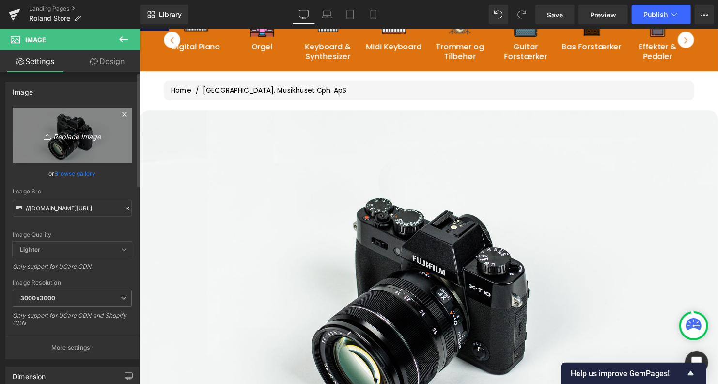
type input "C:\fakepath\BANNER ROLAND.png"
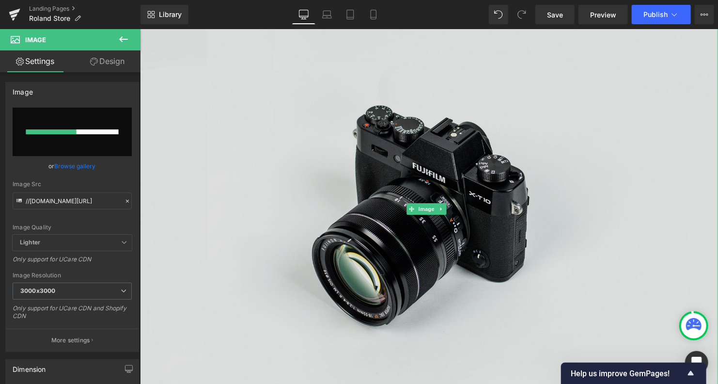
scroll to position [216, 0]
type input "[URL][DOMAIN_NAME]"
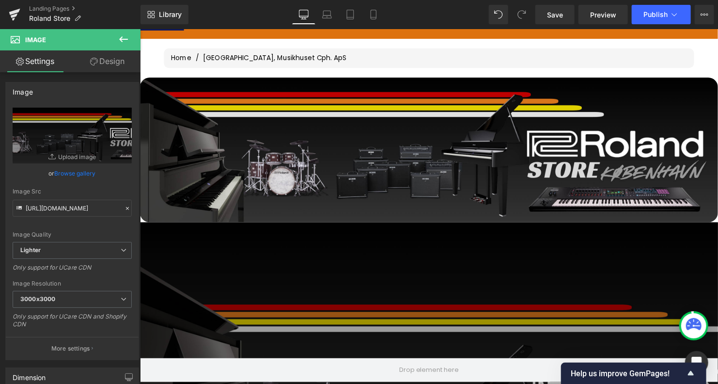
scroll to position [151, 0]
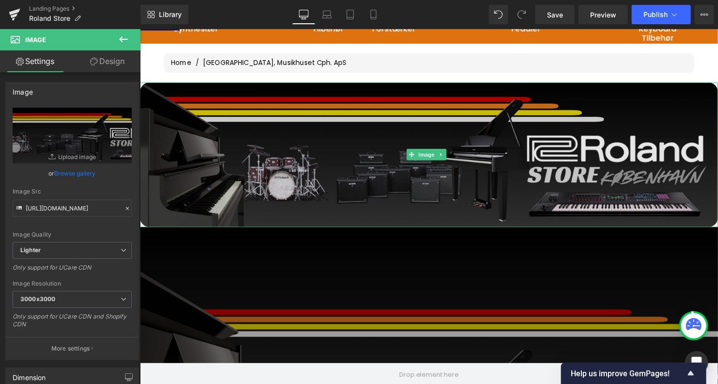
click at [405, 129] on img at bounding box center [432, 156] width 586 height 147
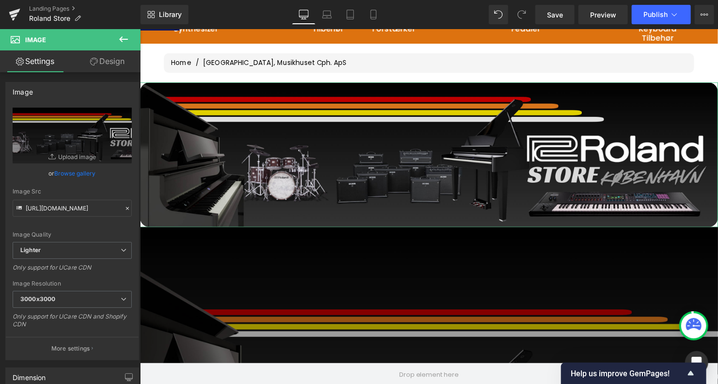
click at [97, 61] on link "Design" at bounding box center [107, 61] width 70 height 22
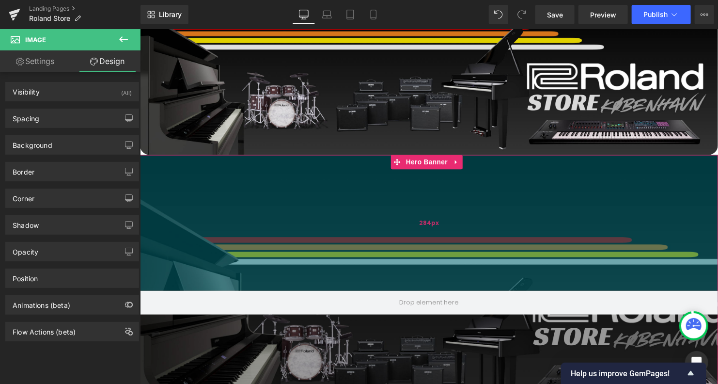
scroll to position [225, 0]
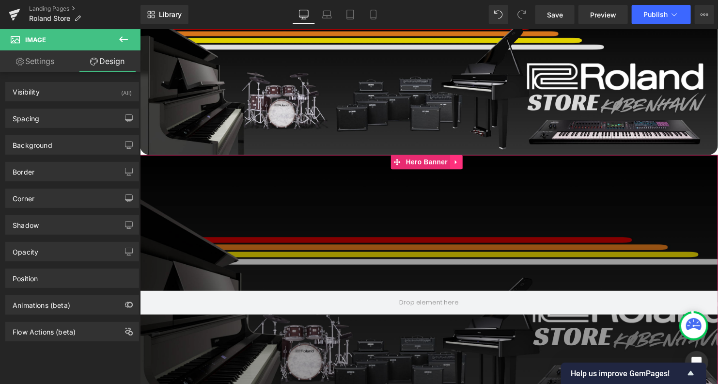
click at [460, 169] on link at bounding box center [460, 163] width 13 height 15
click at [467, 162] on icon at bounding box center [466, 162] width 7 height 7
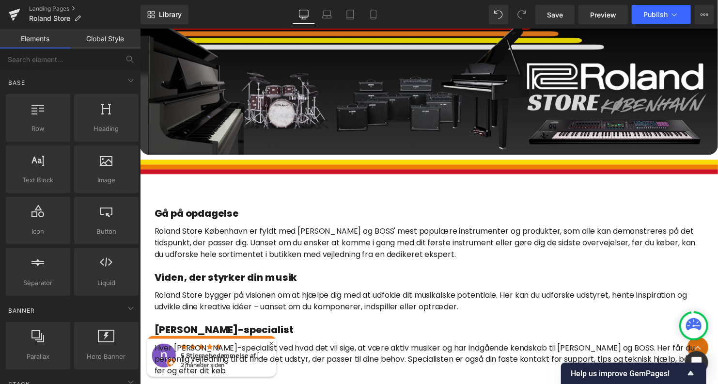
click at [102, 36] on link "Global Style" at bounding box center [105, 38] width 70 height 19
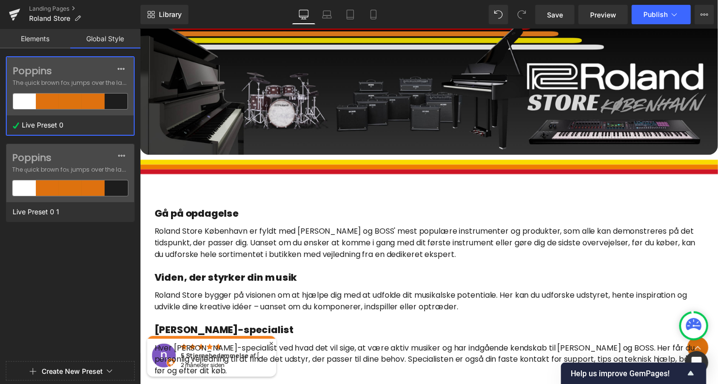
click at [50, 35] on link "Elements" at bounding box center [35, 38] width 70 height 19
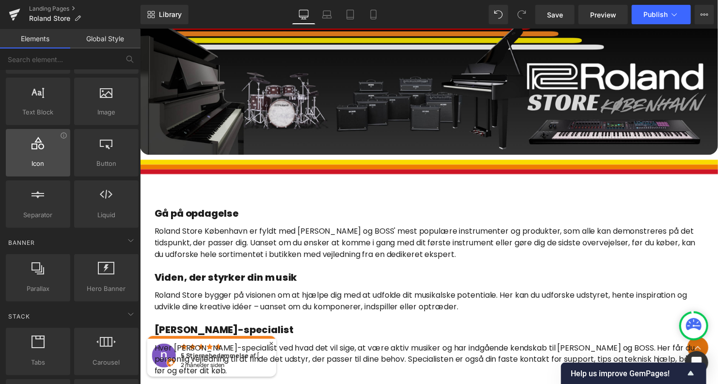
scroll to position [67, 0]
click at [139, 29] on div at bounding box center [139, 29] width 0 height 0
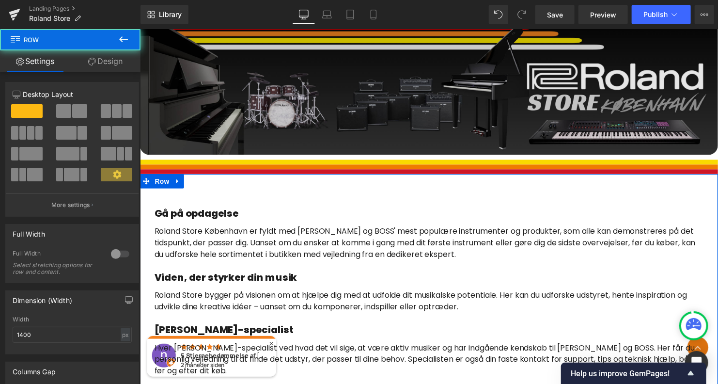
click at [313, 86] on img at bounding box center [432, 82] width 586 height 147
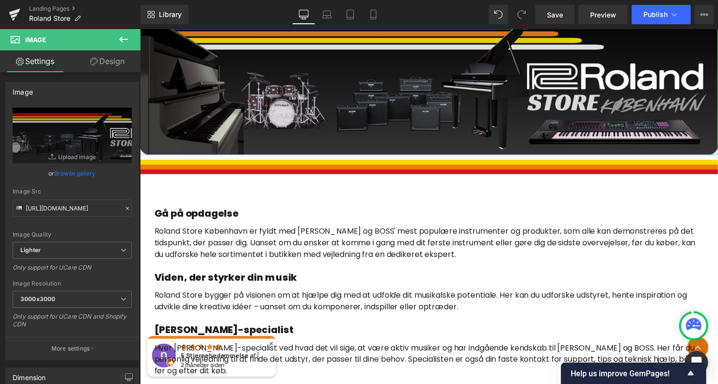
click at [95, 59] on icon at bounding box center [94, 62] width 8 height 8
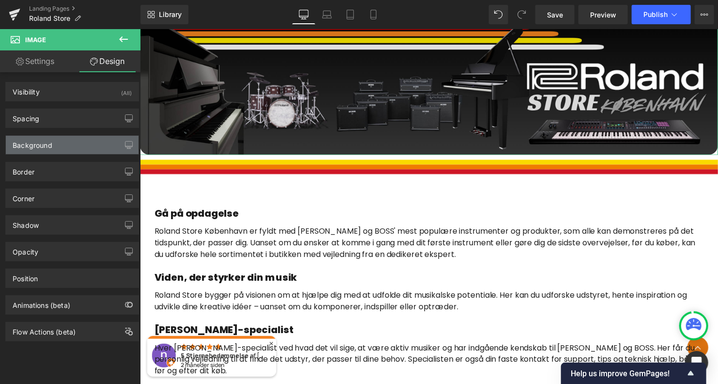
type input "20"
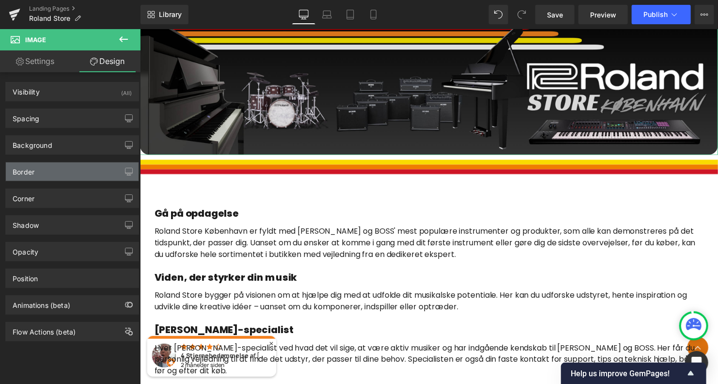
click at [48, 176] on div "Border" at bounding box center [72, 171] width 133 height 18
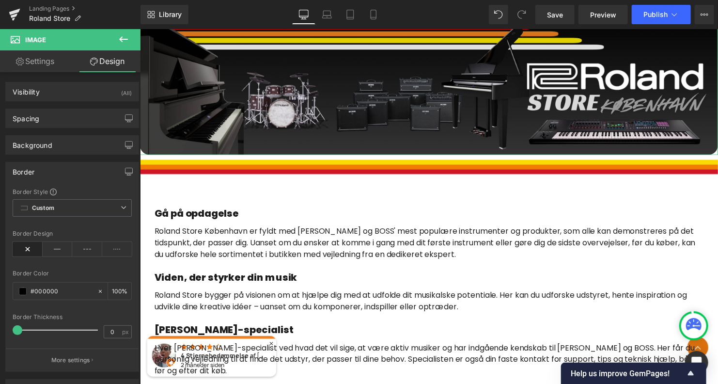
click at [65, 176] on div "Border" at bounding box center [72, 171] width 133 height 18
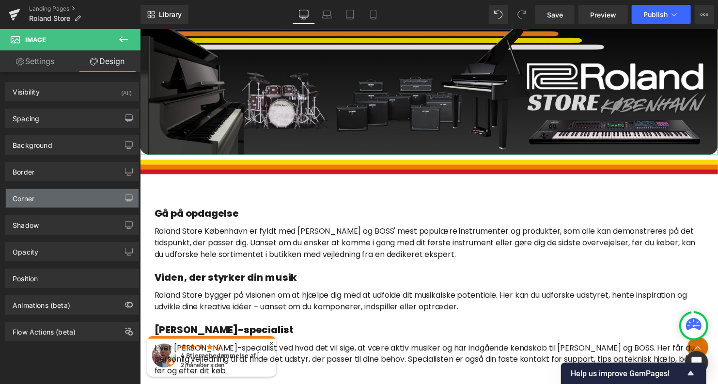
click at [42, 194] on div "Corner" at bounding box center [72, 198] width 133 height 18
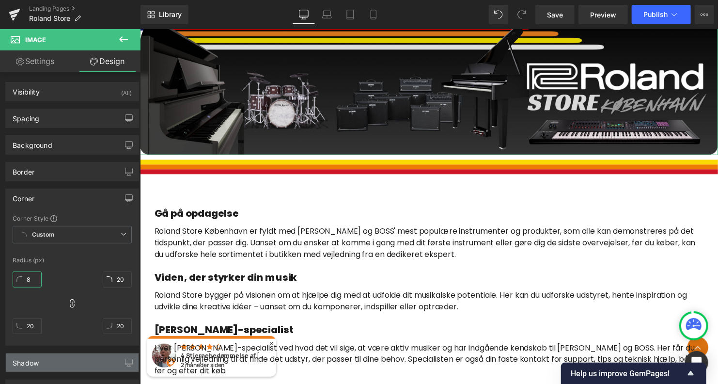
type input "0"
drag, startPoint x: 28, startPoint y: 279, endPoint x: 23, endPoint y: 395, distance: 116.3
click at [23, 383] on html "Image You are previewing how the will restyle your page. You can not edit Eleme…" at bounding box center [359, 192] width 718 height 384
drag, startPoint x: 31, startPoint y: 325, endPoint x: 30, endPoint y: 407, distance: 81.8
click at [30, 383] on html "Image You are previewing how the will restyle your page. You can not edit Eleme…" at bounding box center [359, 192] width 718 height 384
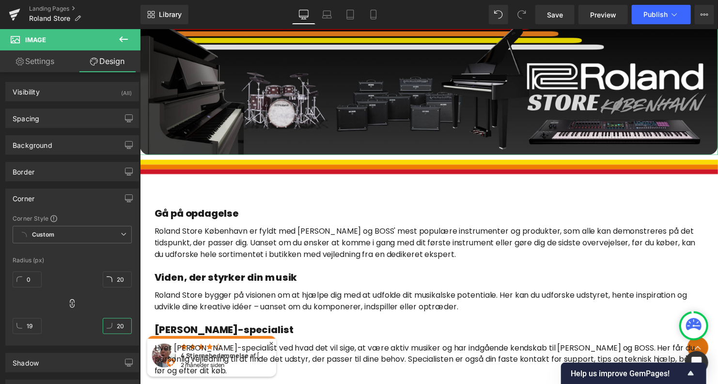
type input "17"
type input "18"
type input "0"
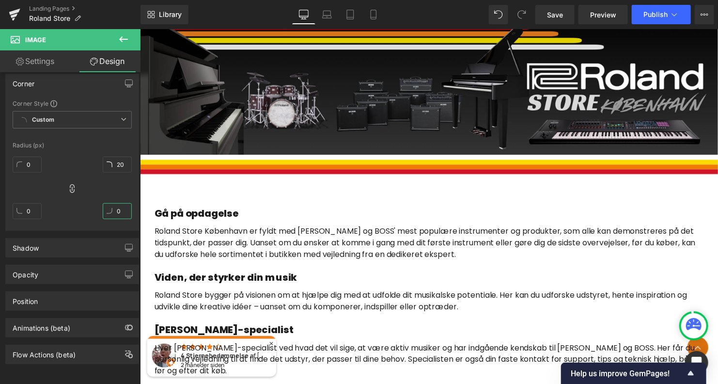
drag, startPoint x: 116, startPoint y: 328, endPoint x: 102, endPoint y: 407, distance: 80.1
click at [102, 383] on html "Image You are previewing how the will restyle your page. You can not edit Eleme…" at bounding box center [359, 192] width 718 height 384
type input "15"
type input "16"
type input "96"
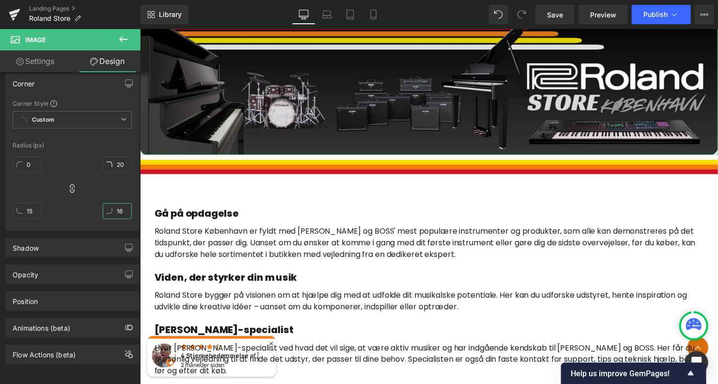
type input "144"
type input "145"
type input "110"
type input "158"
type input "159"
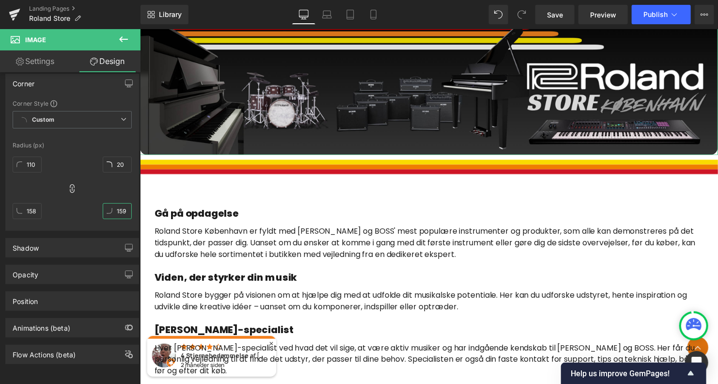
type input "109"
type input "157"
type input "158"
type input "106"
type input "153"
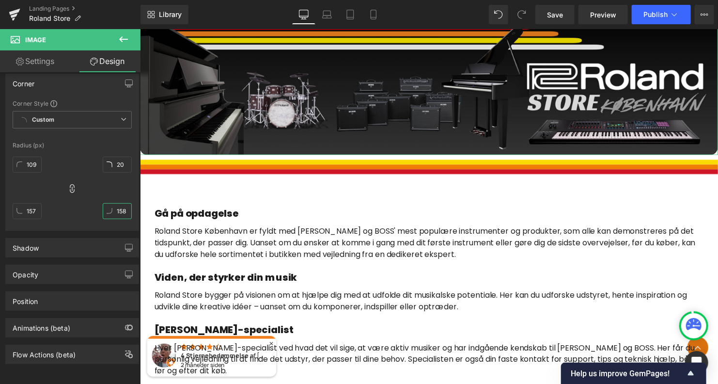
type input "154"
type input "99"
type input "147"
type input "148"
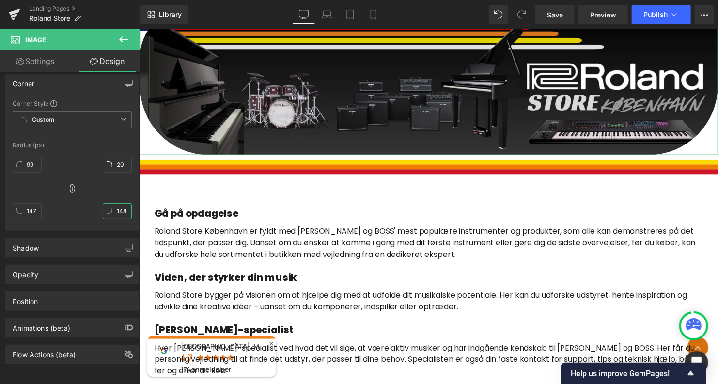
type input "97"
type input "144"
type input "145"
type input "95"
type input "143"
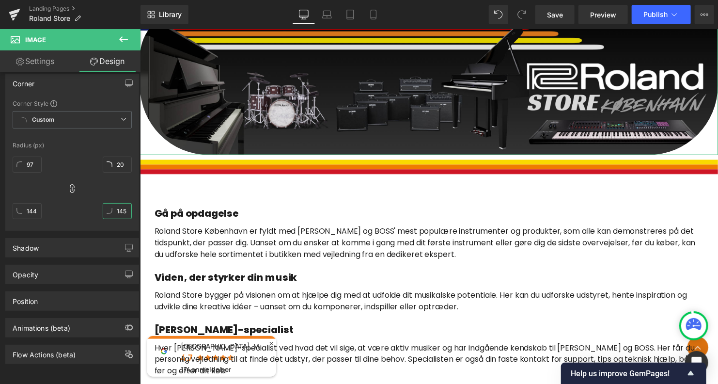
type input "144"
type input "98"
type input "145"
type input "146"
type input "103"
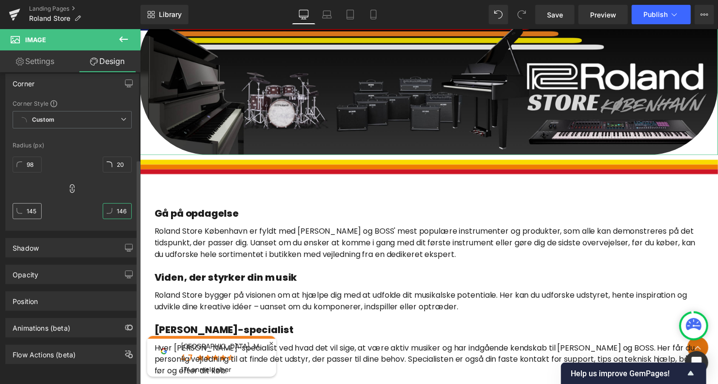
type input "151"
type input "152"
type input "102"
type input "150"
type input "151"
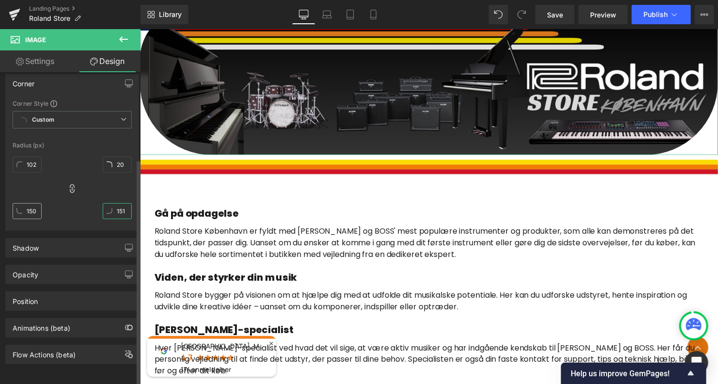
type input "100"
type input "148"
type input "149"
type input "99"
type input "146"
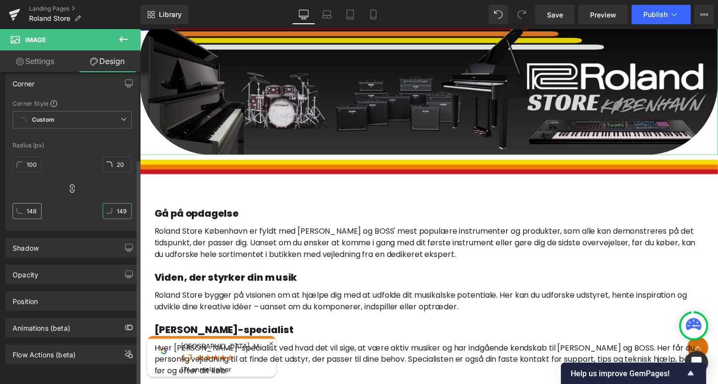
type input "147"
type input "97"
type input "145"
type input "146"
type input "144"
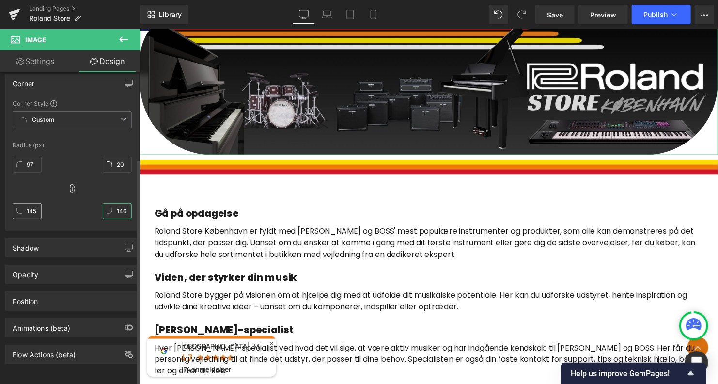
type input "145"
type input "96"
type input "143"
type input "144"
type input "89"
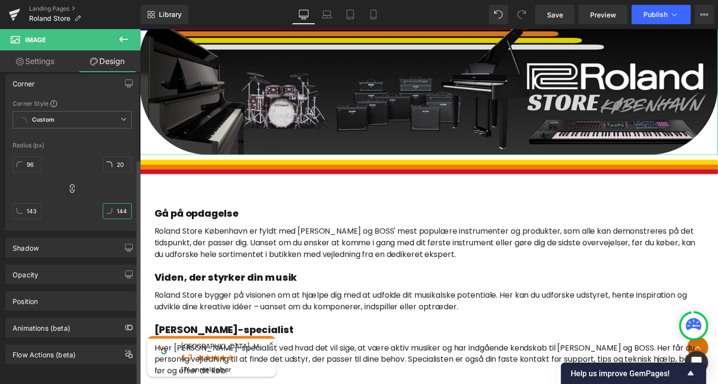
type input "137"
type input "138"
type input "69"
type input "117"
type input "118"
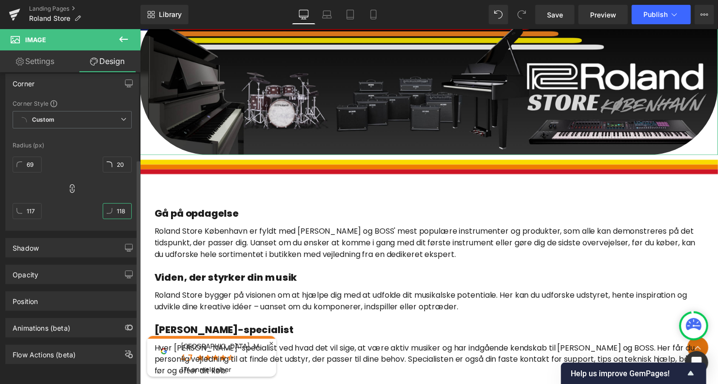
type input "16"
type input "63"
type input "64"
type input "8"
type input "55"
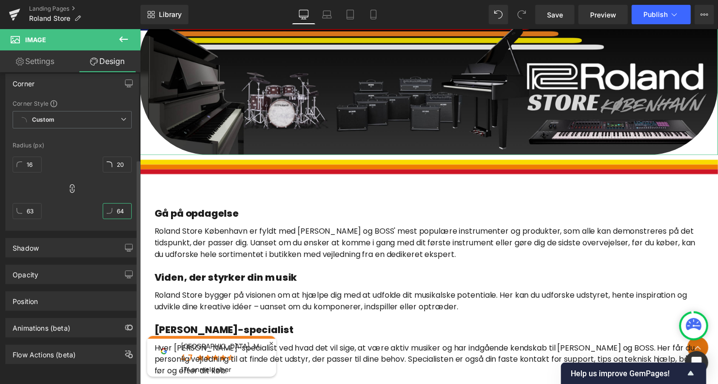
type input "56"
type input "0"
type input "19"
type input "20"
type input "15"
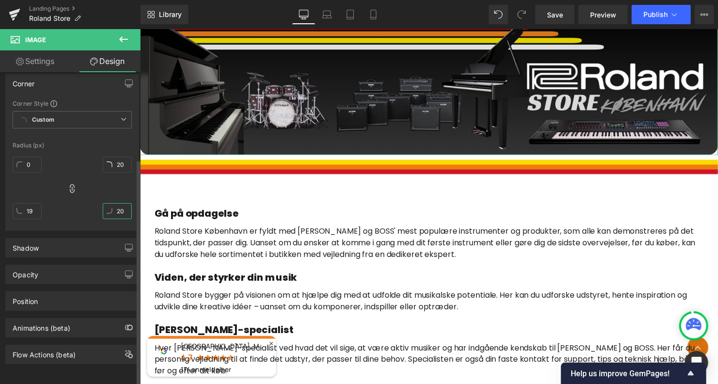
type input "16"
type input "11"
type input "12"
type input "9"
type input "10"
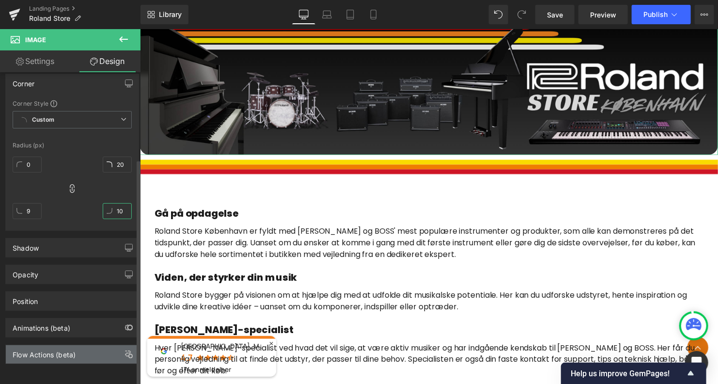
type input "5"
type input "6"
type input "2"
type input "3"
type input "1"
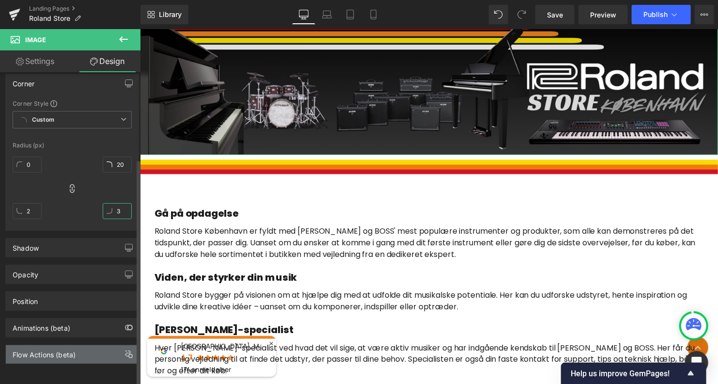
type input "2"
type input "0"
click at [113, 363] on div "Visibility (All) 0|0|0|0 1 Show on Desktop 1 Show on Laptop 1 Show on Tablet 1 …" at bounding box center [72, 230] width 145 height 316
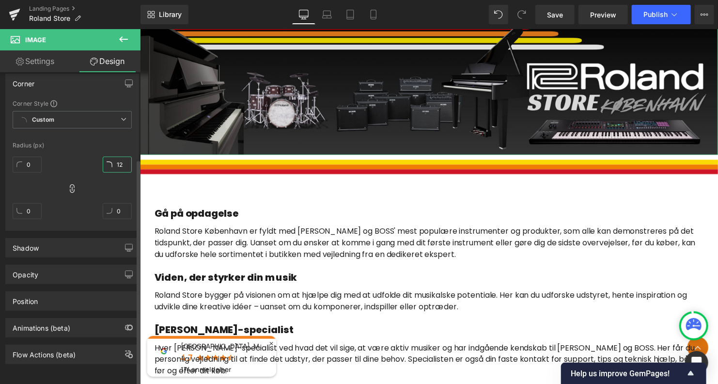
type input "0"
drag, startPoint x: 114, startPoint y: 157, endPoint x: 114, endPoint y: 239, distance: 81.8
click at [114, 239] on div "Visibility (All) 0|0|0|0 1 Show on Desktop 1 Show on Laptop 1 Show on Tablet 1 …" at bounding box center [72, 160] width 145 height 406
click at [84, 157] on div "0px 0 0px 0 0px 0 0px 0" at bounding box center [72, 191] width 119 height 77
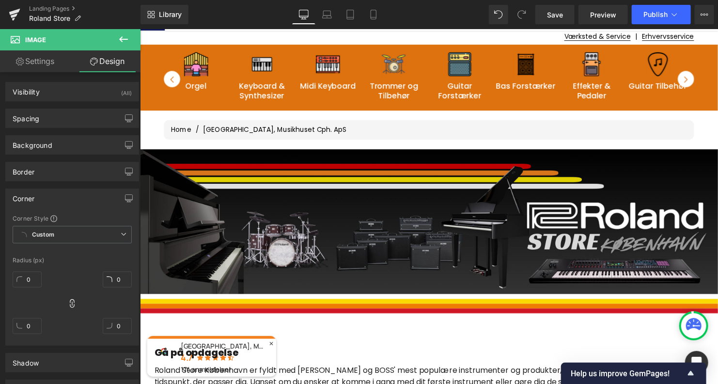
scroll to position [83, 0]
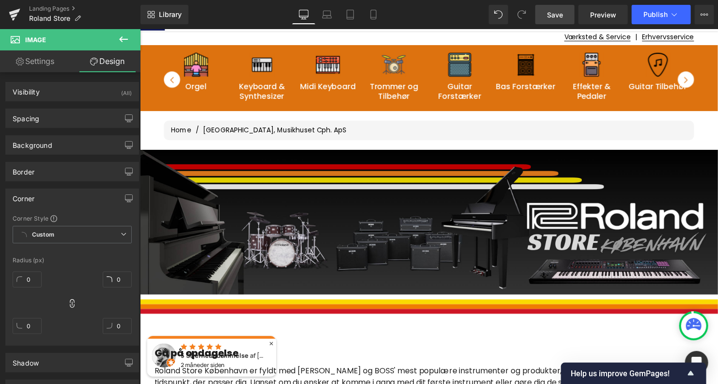
click at [549, 14] on span "Save" at bounding box center [555, 15] width 16 height 10
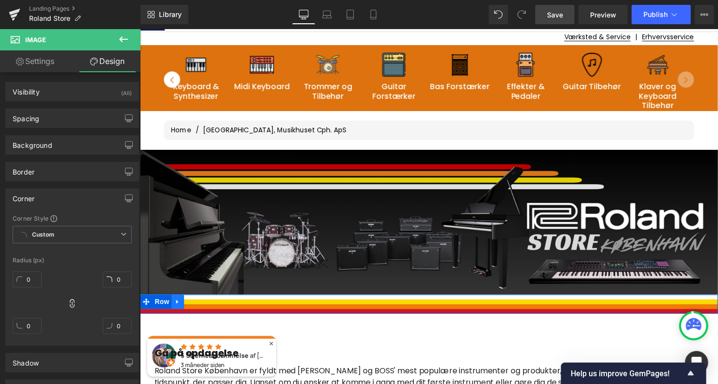
click at [176, 302] on icon at bounding box center [177, 304] width 7 height 7
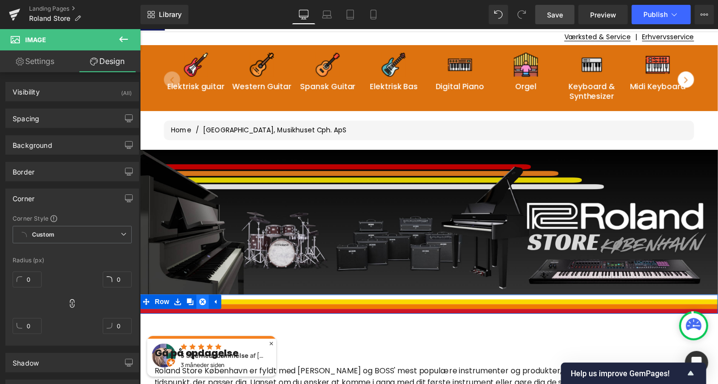
click at [200, 302] on icon at bounding box center [203, 304] width 7 height 7
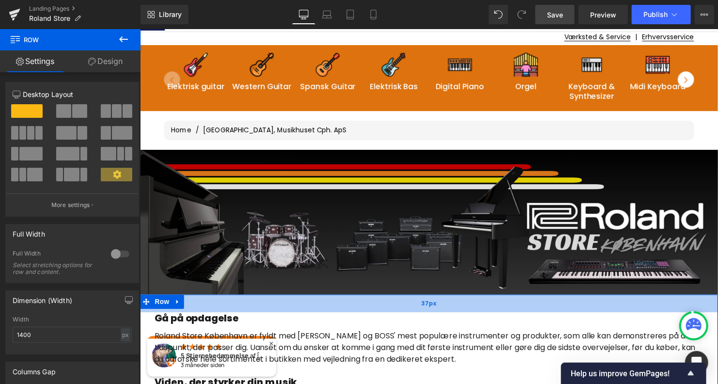
drag, startPoint x: 363, startPoint y: 329, endPoint x: 370, endPoint y: 312, distance: 18.0
click at [370, 312] on div "37px" at bounding box center [432, 307] width 586 height 18
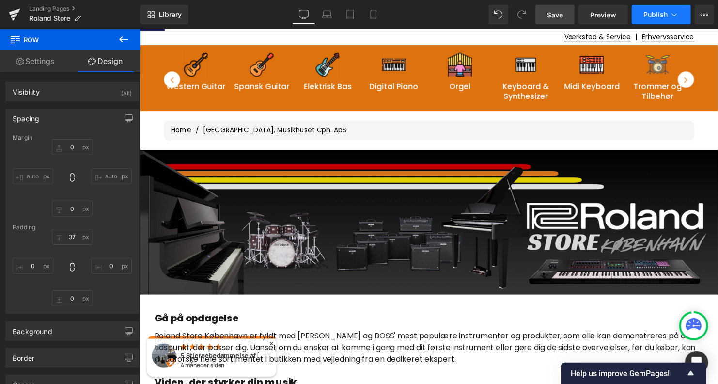
click at [653, 12] on span "Publish" at bounding box center [655, 15] width 24 height 8
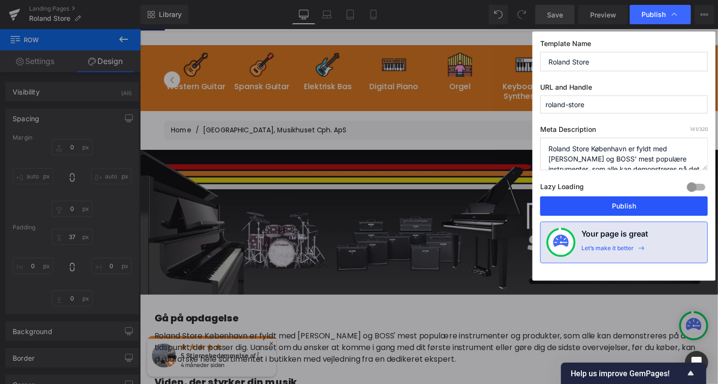
click at [598, 210] on button "Publish" at bounding box center [624, 205] width 168 height 19
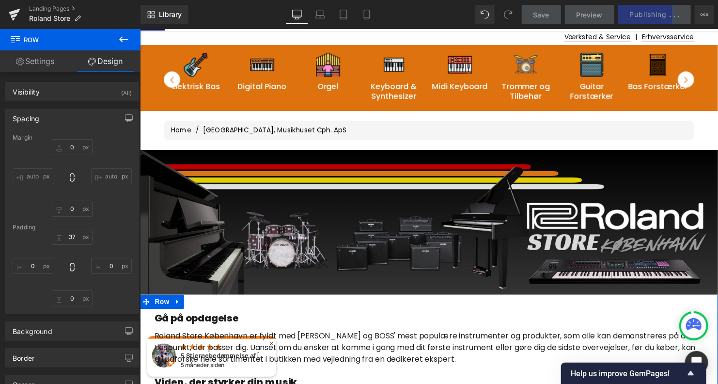
click at [49, 61] on link "Settings" at bounding box center [35, 61] width 70 height 22
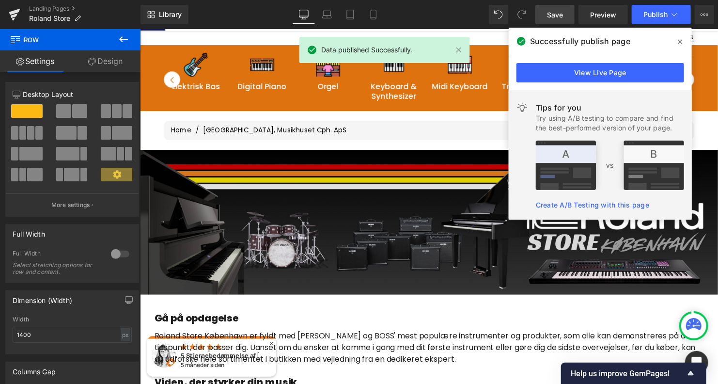
click at [680, 41] on icon at bounding box center [680, 41] width 5 height 5
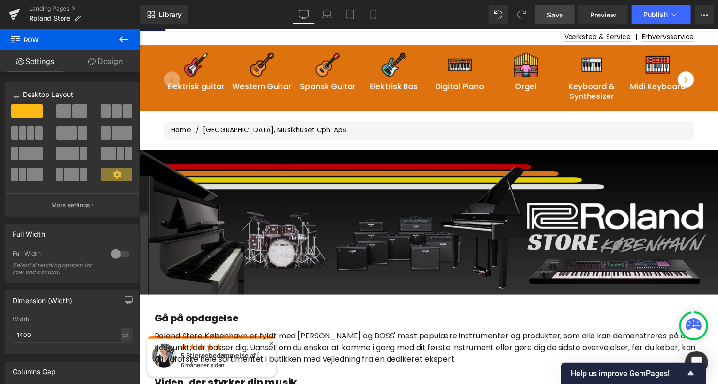
click at [159, 35] on div "Værksted & Service | Erhvervsservice" at bounding box center [432, 37] width 586 height 12
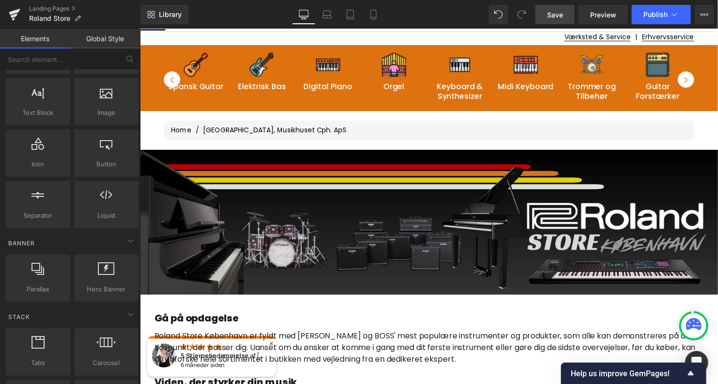
click at [231, 34] on div "Værksted & Service | Erhvervsservice" at bounding box center [433, 37] width 538 height 12
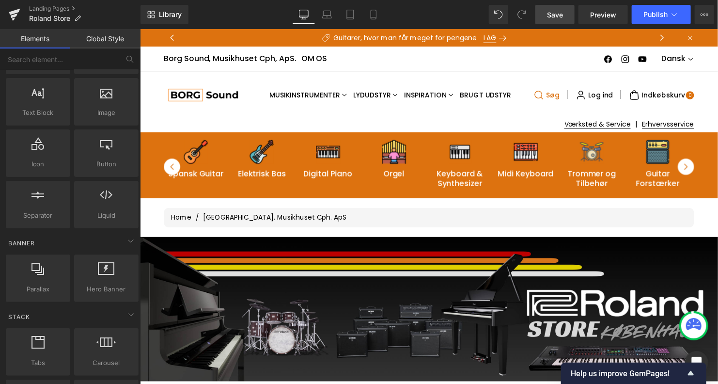
click at [541, 91] on icon "Søg" at bounding box center [544, 95] width 11 height 11
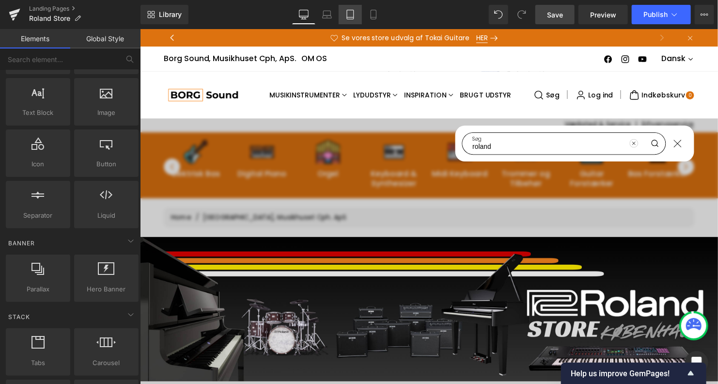
type input "roland"
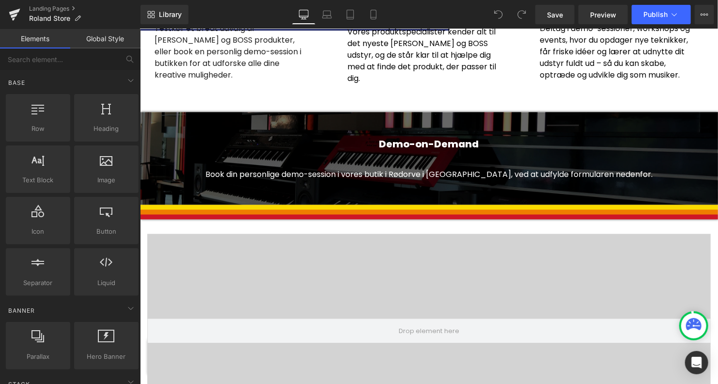
scroll to position [973, 0]
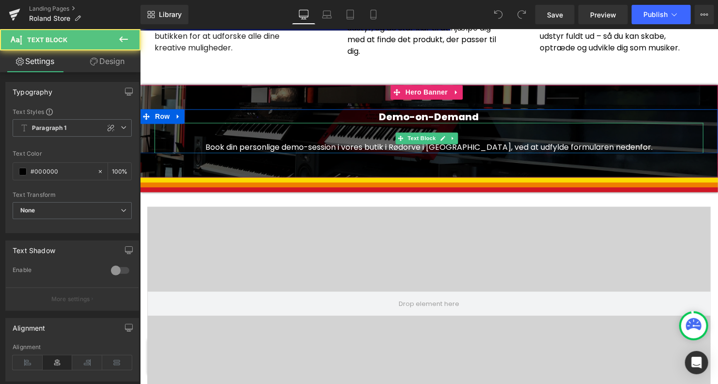
click at [431, 142] on span "Book din personlige demo-session i vores butik i Rødorve i [GEOGRAPHIC_DATA], v…" at bounding box center [428, 146] width 447 height 11
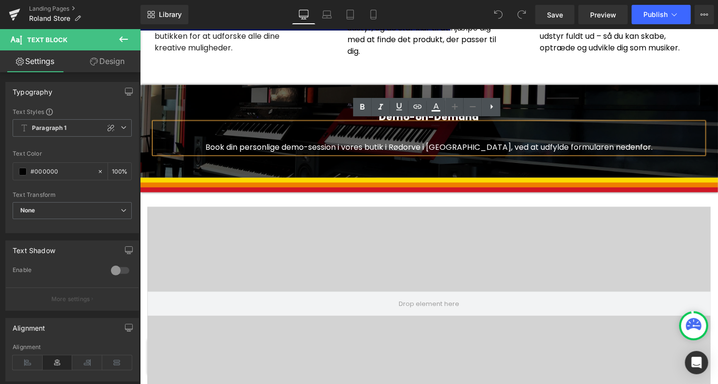
click at [428, 142] on span "Book din personlige demo-session i vores butik i Rødorve i [GEOGRAPHIC_DATA], v…" at bounding box center [428, 146] width 447 height 11
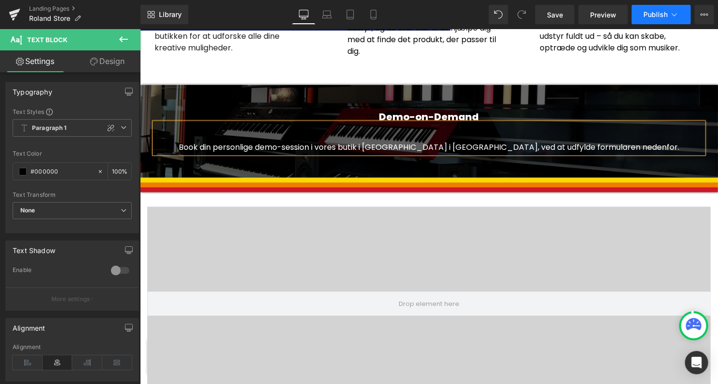
click at [649, 13] on span "Publish" at bounding box center [655, 15] width 24 height 8
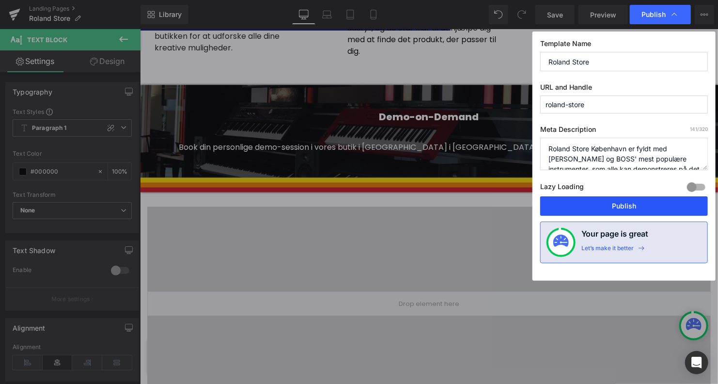
click at [600, 207] on button "Publish" at bounding box center [624, 205] width 168 height 19
